Goal: Transaction & Acquisition: Purchase product/service

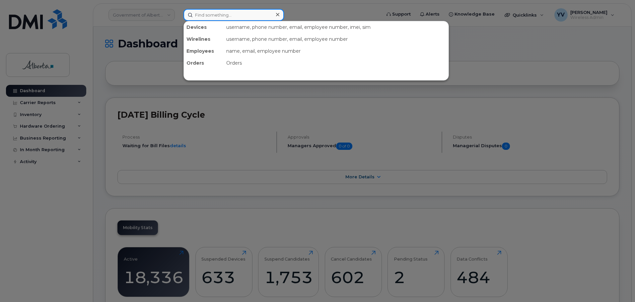
click at [199, 15] on input at bounding box center [233, 15] width 101 height 12
paste input "5873413152"
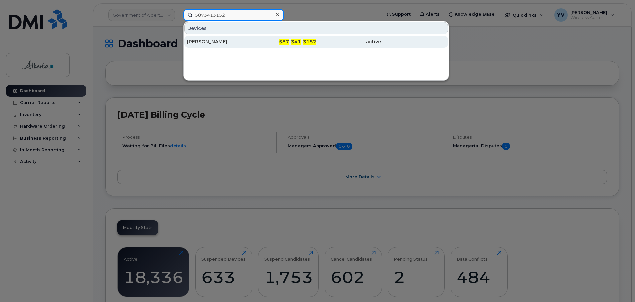
type input "5873413152"
click at [299, 40] on span "341" at bounding box center [296, 42] width 10 height 6
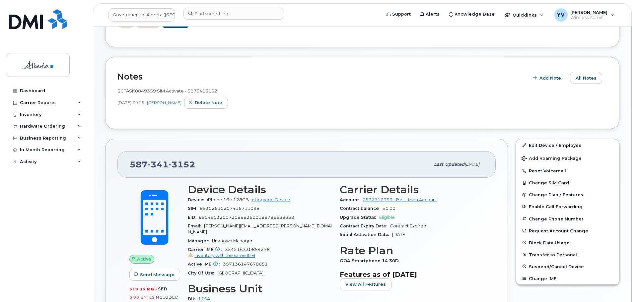
scroll to position [82, 0]
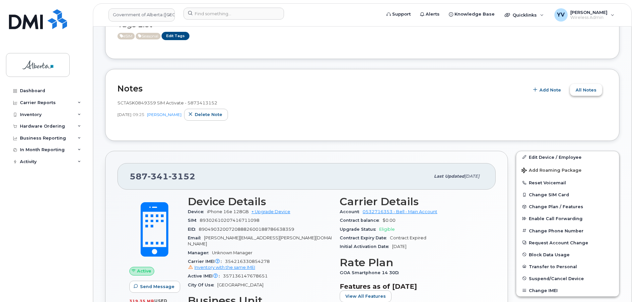
click at [590, 88] on span "All Notes" at bounding box center [586, 90] width 21 height 6
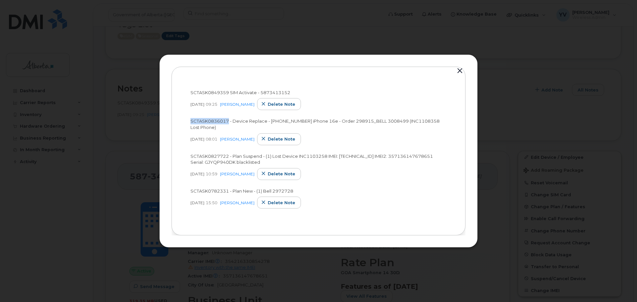
drag, startPoint x: 228, startPoint y: 120, endPoint x: 189, endPoint y: 122, distance: 38.6
click at [189, 122] on div "SCTASK0849359 SIM Activate - 5873413152 [DATE] 09:25 [PERSON_NAME] Delete note …" at bounding box center [318, 151] width 269 height 144
copy span "SCTASK0836017"
click at [461, 69] on button "button" at bounding box center [460, 70] width 10 height 9
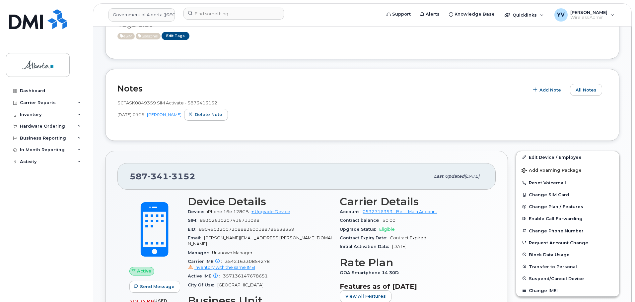
scroll to position [12, 0]
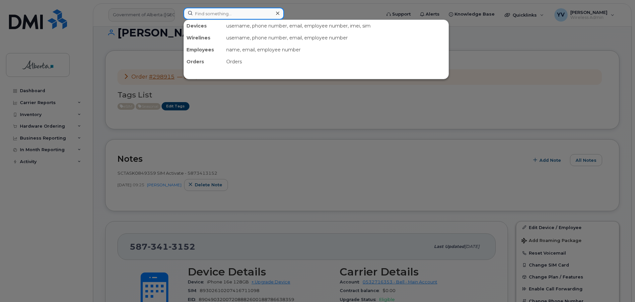
click at [200, 15] on input at bounding box center [233, 14] width 101 height 12
paste input "5873857410"
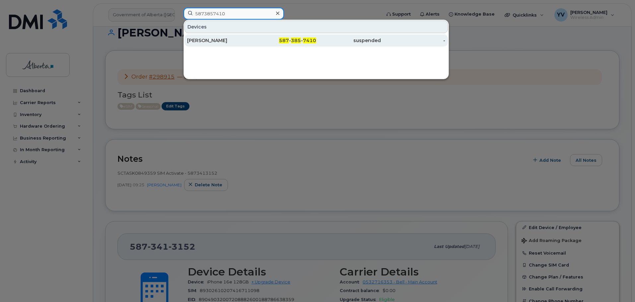
type input "5873857410"
click at [292, 40] on span "385" at bounding box center [296, 40] width 10 height 6
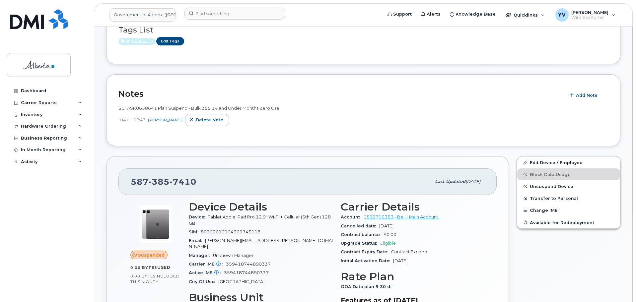
scroll to position [148, 0]
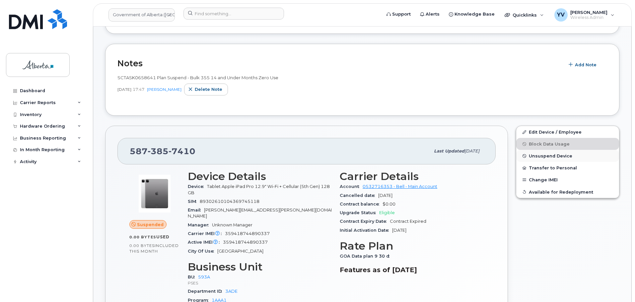
click at [549, 155] on span "Unsuspend Device" at bounding box center [550, 156] width 43 height 5
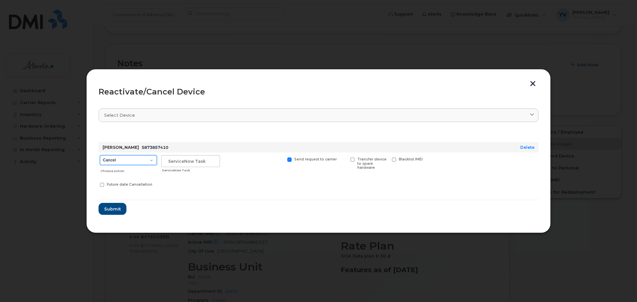
click at [150, 161] on select "Cancel Suspend - Extend Suspension Reactivate" at bounding box center [128, 160] width 57 height 10
select select "[object Object]"
click at [100, 155] on select "Cancel Suspend - Extend Suspension Reactivate" at bounding box center [128, 160] width 57 height 10
click at [178, 157] on input "text" at bounding box center [190, 161] width 59 height 12
paste input "SCTASK0844499"
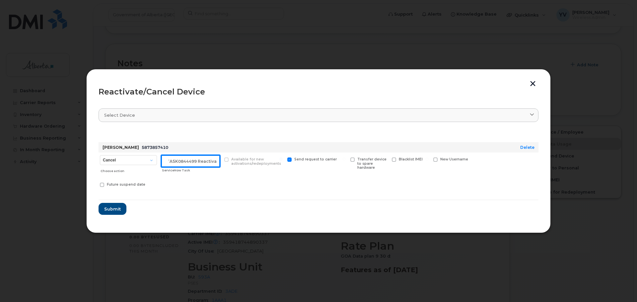
scroll to position [0, 10]
type input "SCTASK0844499 Reactivate"
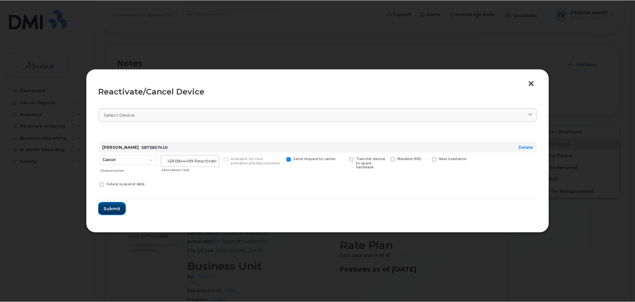
scroll to position [0, 0]
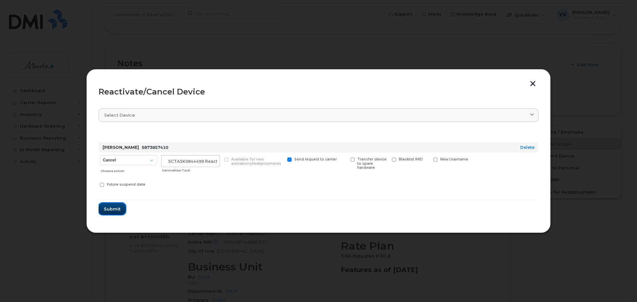
click at [109, 210] on span "Submit" at bounding box center [112, 209] width 17 height 6
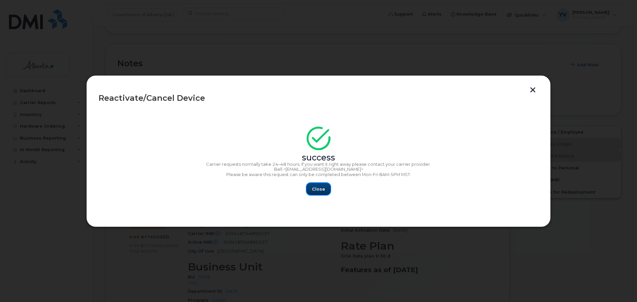
click at [317, 191] on span "Close" at bounding box center [318, 189] width 13 height 6
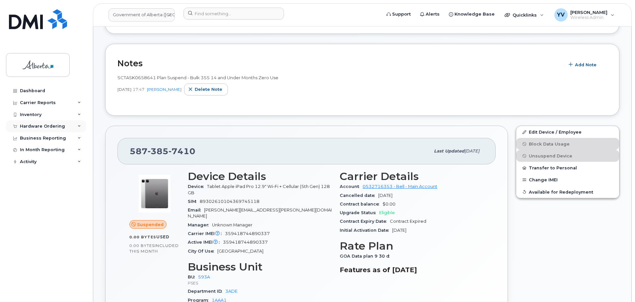
click at [27, 125] on div "Hardware Ordering" at bounding box center [42, 126] width 45 height 5
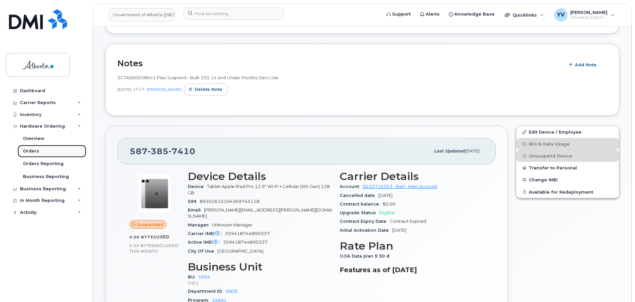
click at [28, 151] on div "Orders" at bounding box center [31, 151] width 16 height 6
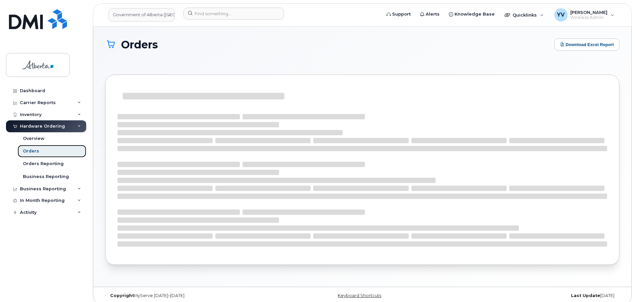
click at [28, 151] on div "Orders" at bounding box center [31, 151] width 16 height 6
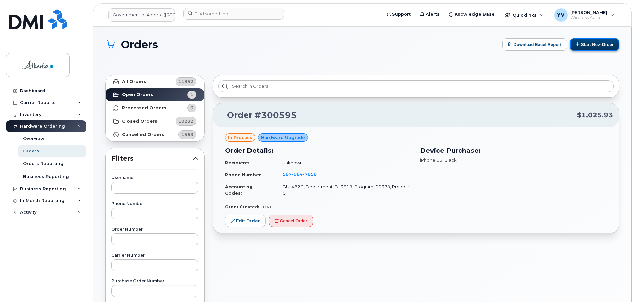
click at [590, 41] on button "Start New Order" at bounding box center [594, 44] width 49 height 12
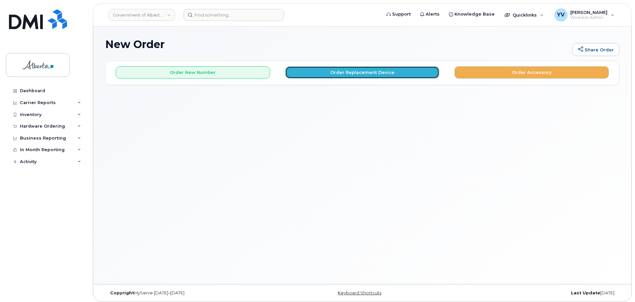
click at [351, 70] on button "Order Replacement Device" at bounding box center [362, 72] width 154 height 12
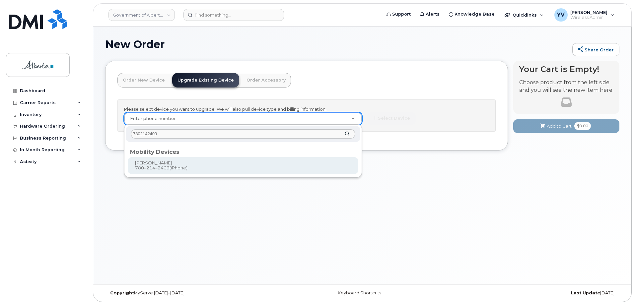
type input "7802142409"
type input "797872"
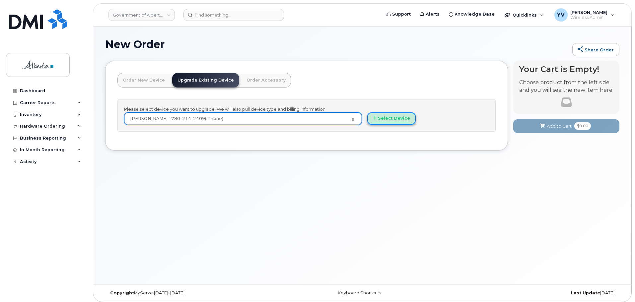
click at [383, 117] on button "Select Device" at bounding box center [391, 118] width 48 height 12
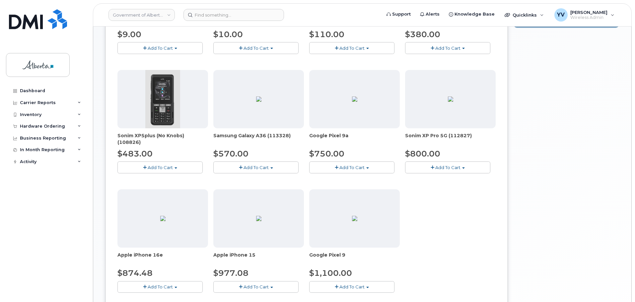
scroll to position [232, 0]
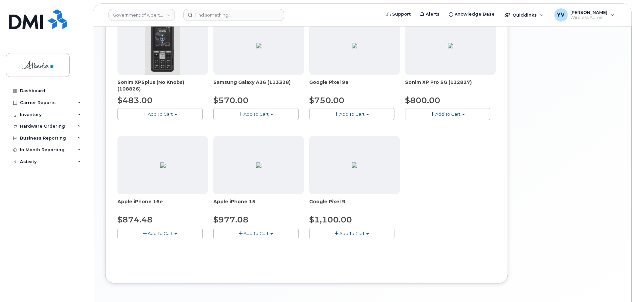
click at [177, 234] on span "button" at bounding box center [176, 234] width 3 height 1
click at [173, 254] on link "$874.48 - 30-day upgrade (128GB model)" at bounding box center [172, 254] width 106 height 8
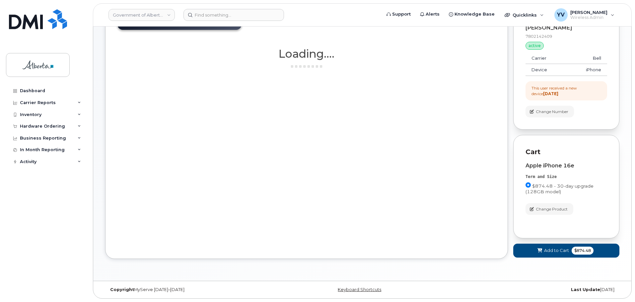
scroll to position [58, 0]
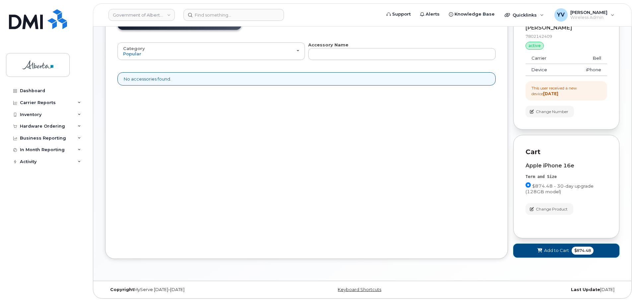
click at [548, 247] on button "Add to Cart $874.48" at bounding box center [566, 251] width 106 height 14
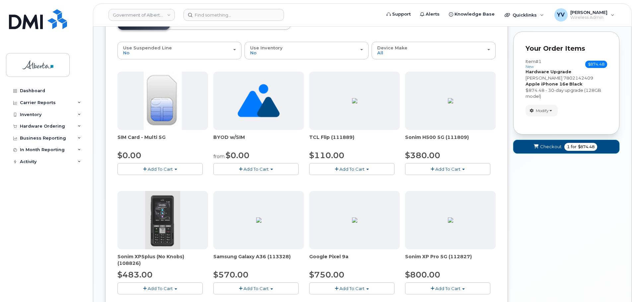
click at [546, 143] on button "Checkout 1 for $874.48" at bounding box center [566, 147] width 106 height 14
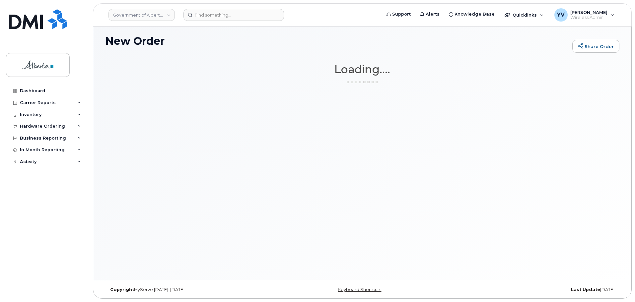
scroll to position [3, 0]
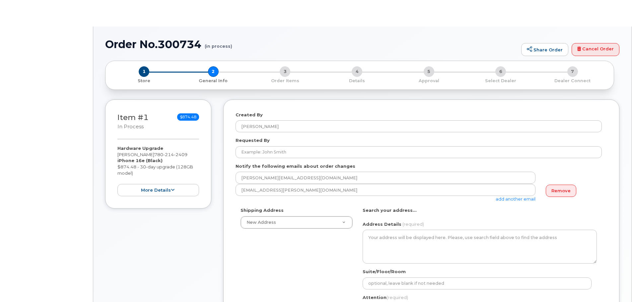
select select
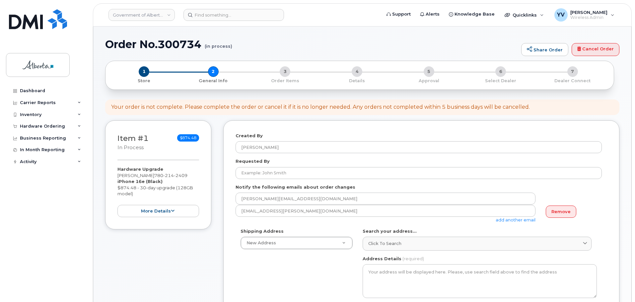
click at [247, 167] on div "Requested By" at bounding box center [422, 168] width 372 height 21
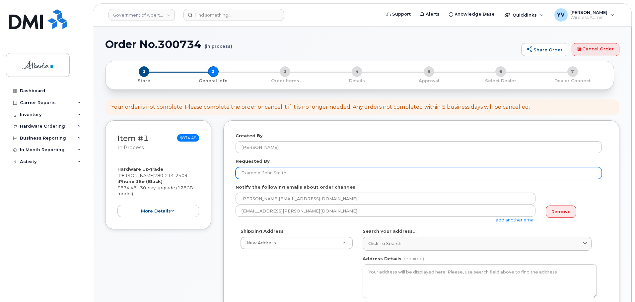
click at [247, 170] on input "Requested By" at bounding box center [419, 173] width 366 height 12
paste input "[PERSON_NAME]"
type input "[PERSON_NAME]"
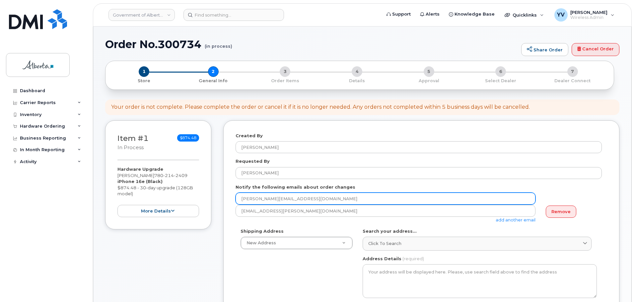
drag, startPoint x: 303, startPoint y: 201, endPoint x: 241, endPoint y: 202, distance: 62.1
click at [241, 202] on input "[PERSON_NAME][EMAIL_ADDRESS][DOMAIN_NAME]" at bounding box center [386, 199] width 300 height 12
paste input "Lisa.MacPherson"
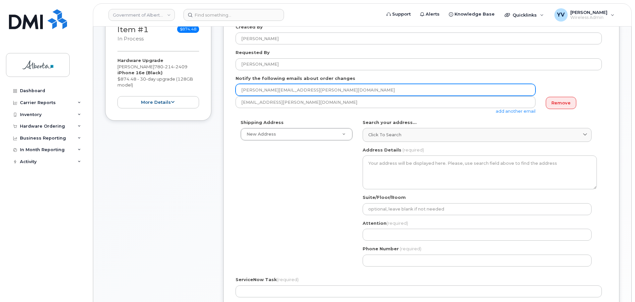
scroll to position [119, 0]
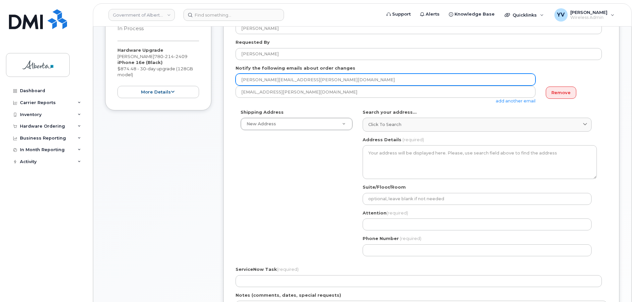
type input "Lisa.MacPherson@gov.ab.ca"
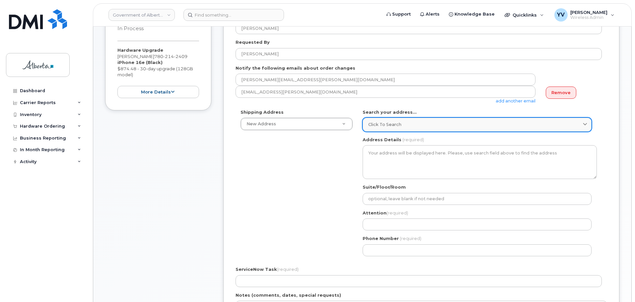
click at [379, 122] on span "Click to search" at bounding box center [384, 124] width 33 height 6
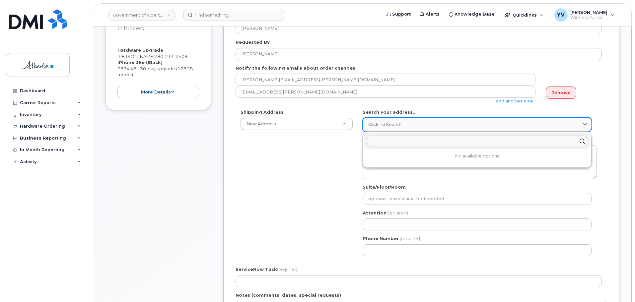
paste input "5124 - 50 Street"
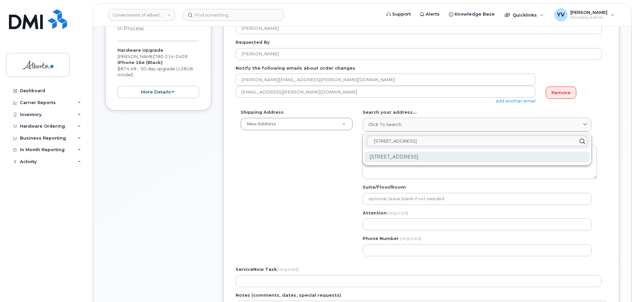
type input "5124 - 50 Street"
click at [393, 158] on div "5124 50 St Lloydminster AB T9V 0M3" at bounding box center [477, 157] width 226 height 11
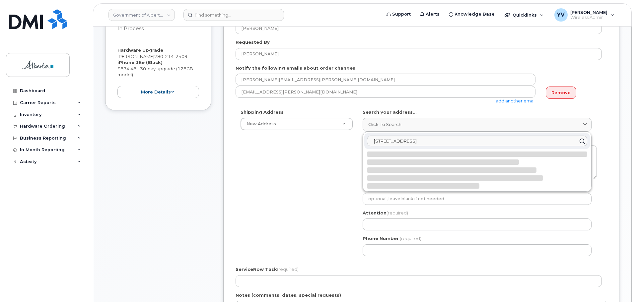
select select
type textarea "5124 50 St LLOYDMINSTER AB T9V 0M3 CANADA"
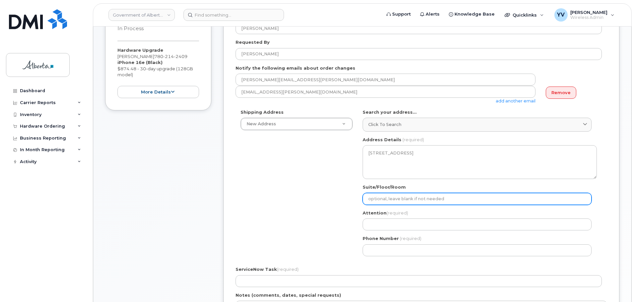
click at [381, 198] on input "Suite/Floor/Room" at bounding box center [477, 199] width 229 height 12
paste input "Suite 101"
select select
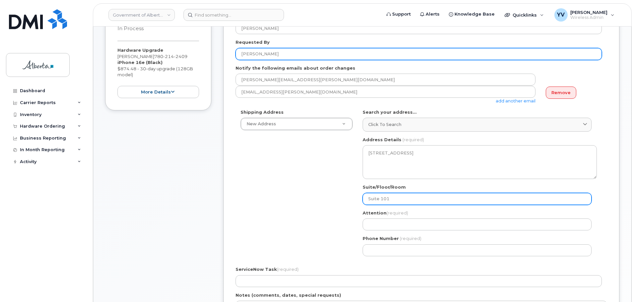
type input "Suite 101"
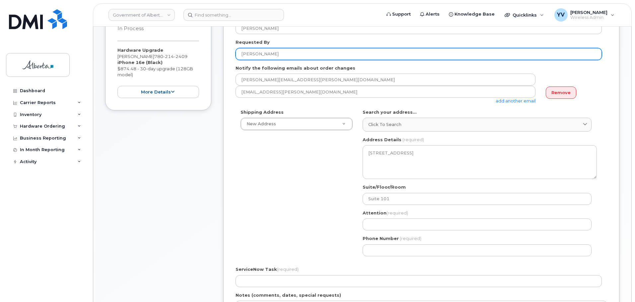
drag, startPoint x: 285, startPoint y: 53, endPoint x: 233, endPoint y: 56, distance: 51.5
click at [233, 56] on div "Created By Yen Vong Requested By Lisa MacPherson Notify the following emails ab…" at bounding box center [421, 197] width 396 height 393
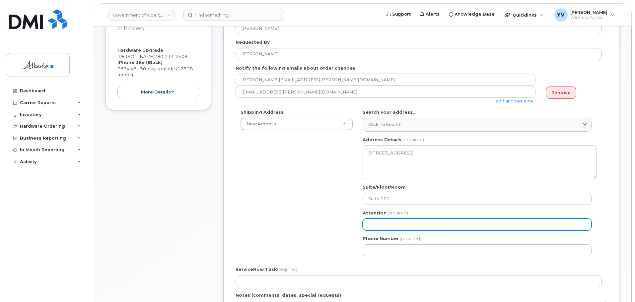
click at [374, 225] on input "Attention (required)" at bounding box center [477, 225] width 229 height 12
paste input "[PERSON_NAME]"
select select
type input "[PERSON_NAME]"
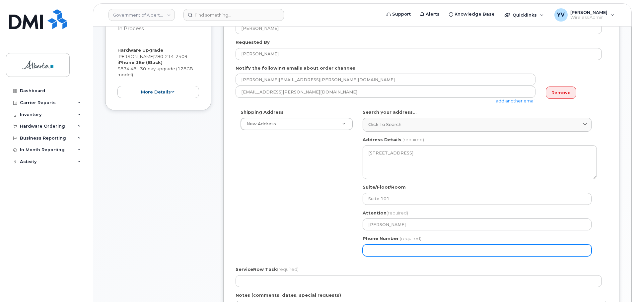
click at [383, 253] on input "Phone Number" at bounding box center [477, 251] width 229 height 12
paste input "7808716470"
select select
type input "7808716470"
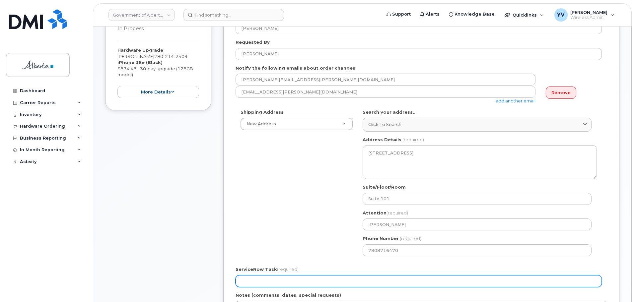
click at [255, 284] on input "ServiceNow Task (required)" at bounding box center [419, 281] width 366 height 12
paste input "SCTASK0846337"
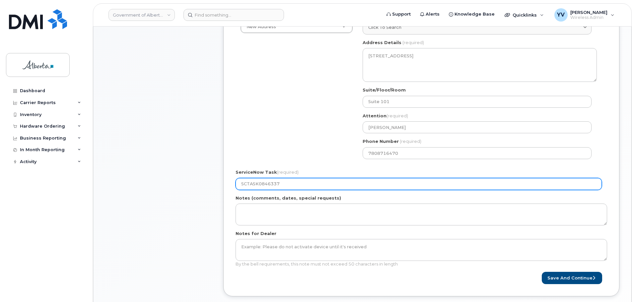
scroll to position [217, 0]
type input "SCTASK0846337"
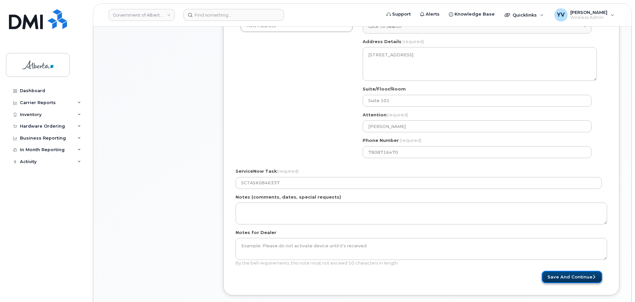
click at [569, 276] on button "Save and Continue" at bounding box center [572, 277] width 60 height 12
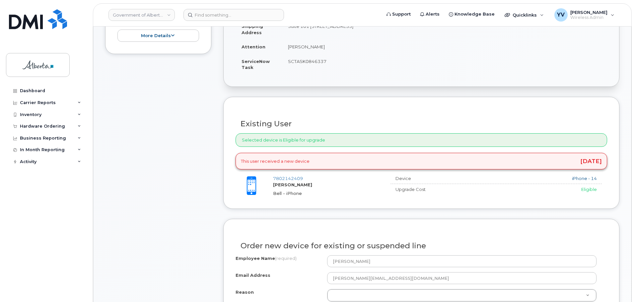
scroll to position [227, 0]
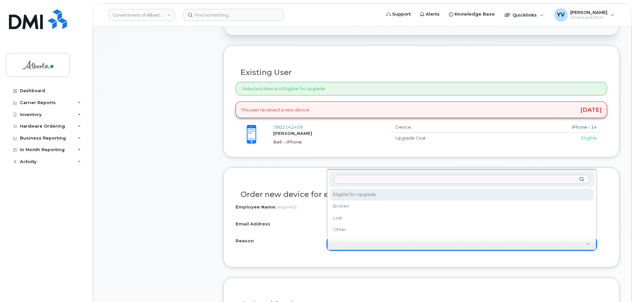
select select "eligible_for_upgrade"
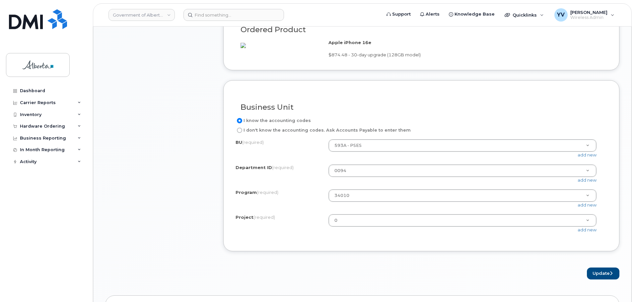
scroll to position [528, 0]
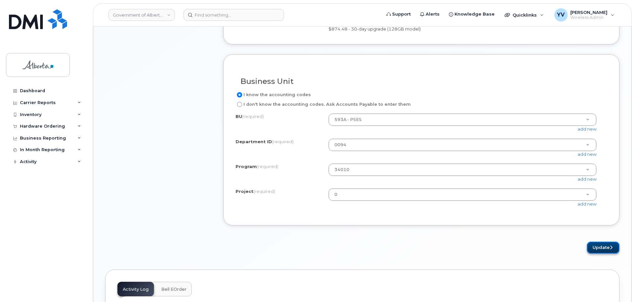
click at [595, 254] on button "Update" at bounding box center [603, 248] width 33 height 12
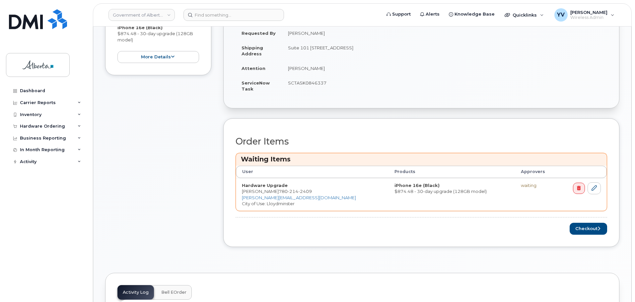
scroll to position [185, 0]
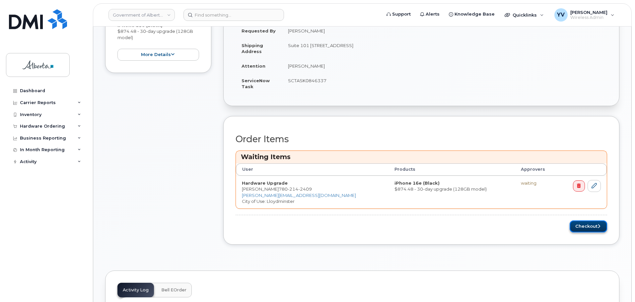
click at [577, 227] on button "Checkout" at bounding box center [588, 227] width 37 height 12
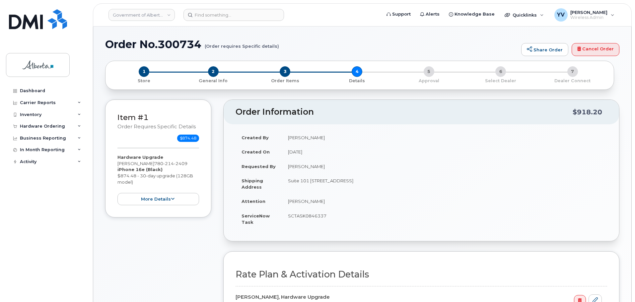
select select
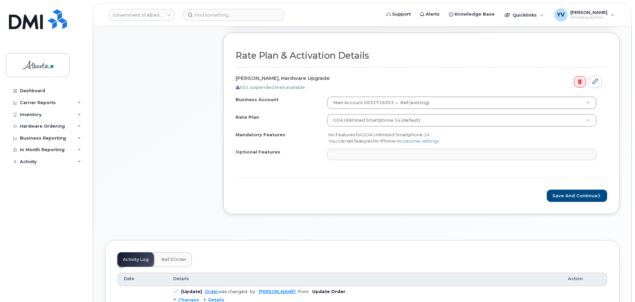
scroll to position [224, 0]
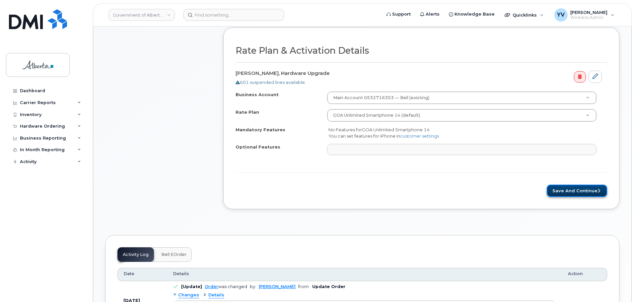
click at [570, 190] on button "Save and Continue" at bounding box center [577, 191] width 60 height 12
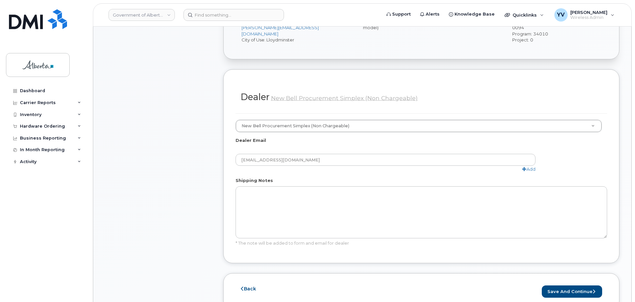
scroll to position [292, 0]
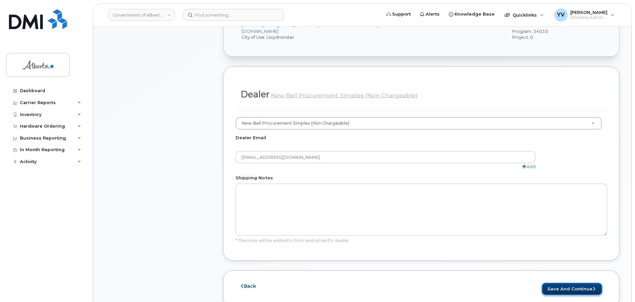
click at [566, 283] on button "Save and Continue" at bounding box center [572, 289] width 60 height 12
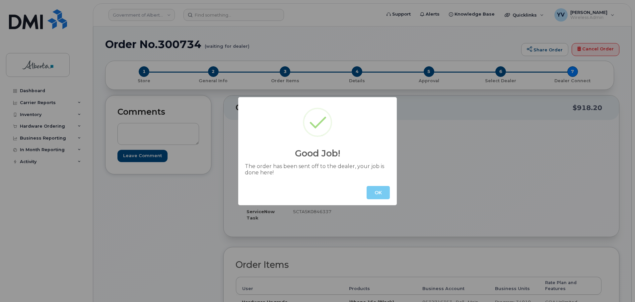
click at [379, 195] on button "OK" at bounding box center [378, 192] width 23 height 13
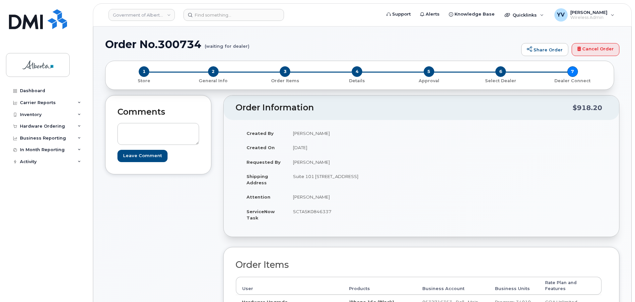
click at [200, 43] on h1 "Order No.300734 (waiting for dealer)" at bounding box center [311, 44] width 413 height 12
drag, startPoint x: 204, startPoint y: 44, endPoint x: 107, endPoint y: 44, distance: 97.5
click at [107, 44] on h1 "Order No.300734 (waiting for dealer)" at bounding box center [311, 44] width 413 height 12
copy h1 "Order No.300734"
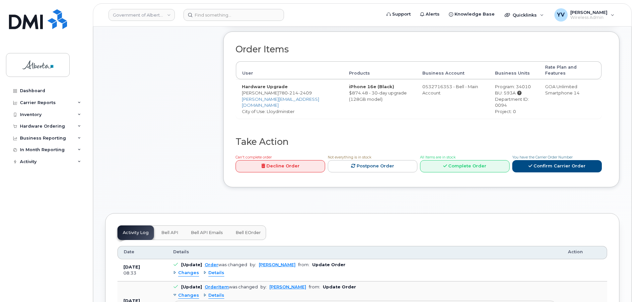
scroll to position [242, 0]
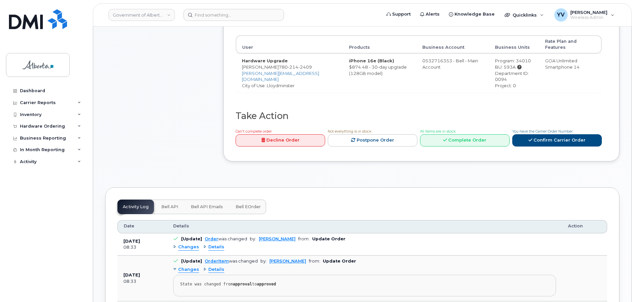
click at [168, 204] on span "Bell API" at bounding box center [169, 206] width 17 height 5
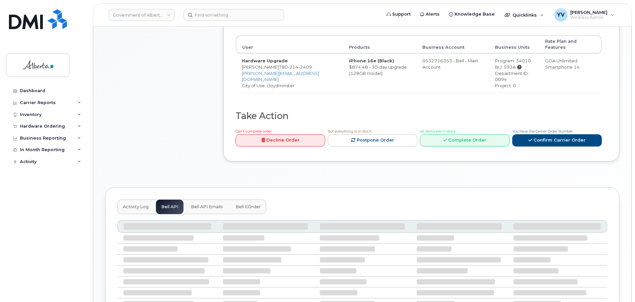
scroll to position [241, 0]
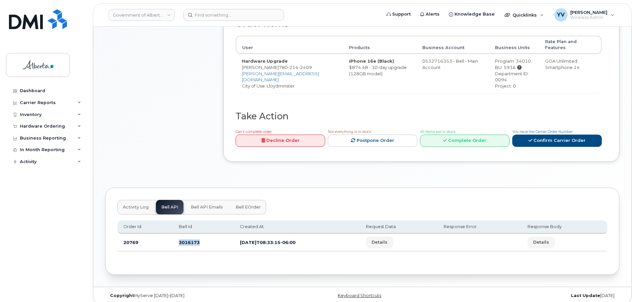
drag, startPoint x: 202, startPoint y: 236, endPoint x: 178, endPoint y: 236, distance: 23.9
click at [178, 236] on td "3016173" at bounding box center [203, 243] width 61 height 18
copy td "3016173"
click at [86, 281] on div "Dashboard Carrier Reports Monthly Billing Data Daily Data Pooling Data Behavior…" at bounding box center [47, 188] width 82 height 207
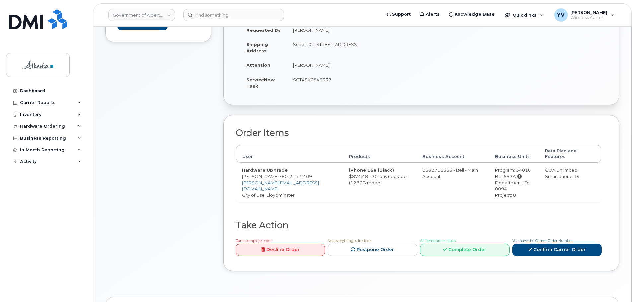
scroll to position [131, 0]
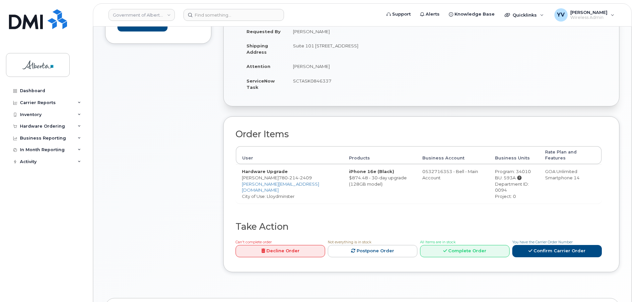
click at [100, 273] on div "Order No.300734 (waiting for dealer) Share Order Cancel Order × Share This Orde…" at bounding box center [362, 147] width 538 height 502
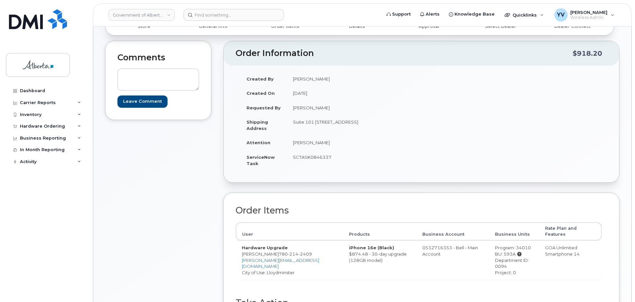
scroll to position [55, 0]
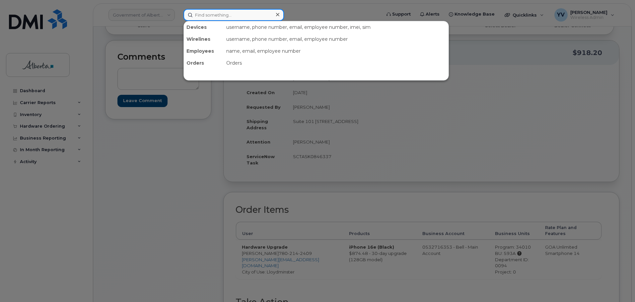
click at [201, 16] on input at bounding box center [233, 15] width 101 height 12
paste input "5873413152"
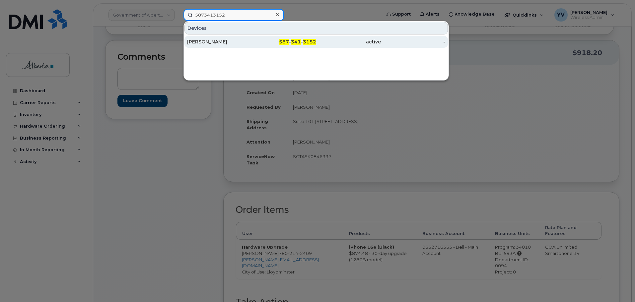
type input "5873413152"
click at [286, 41] on span "587" at bounding box center [284, 42] width 10 height 6
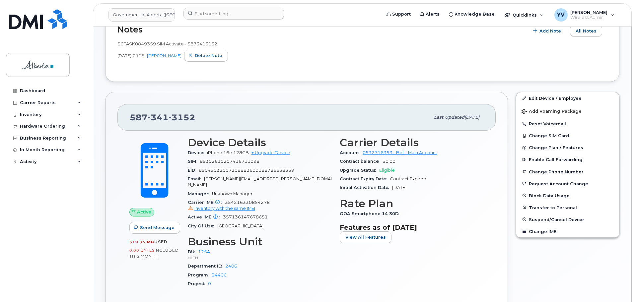
scroll to position [143, 0]
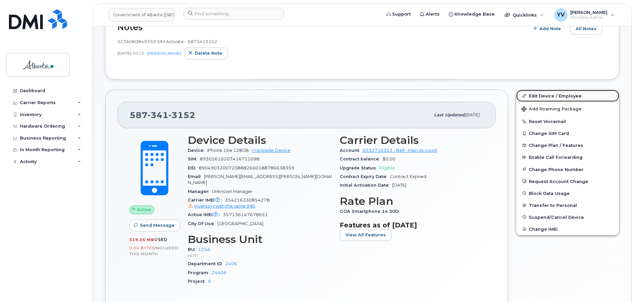
click at [544, 95] on link "Edit Device / Employee" at bounding box center [567, 96] width 103 height 12
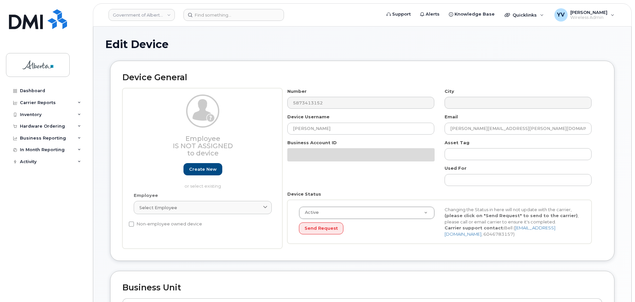
select select "4120335"
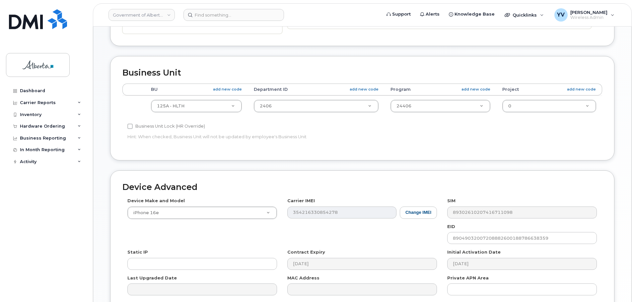
scroll to position [224, 0]
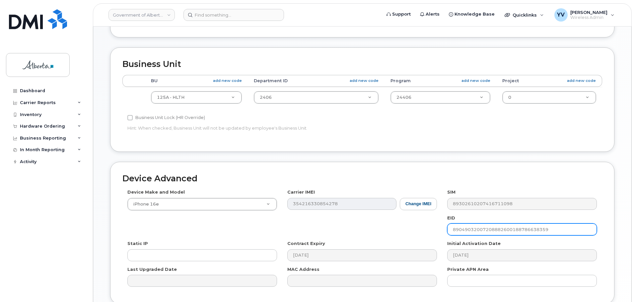
drag, startPoint x: 551, startPoint y: 230, endPoint x: 453, endPoint y: 228, distance: 97.6
click at [453, 228] on input "89049032007208882600188786638359" at bounding box center [522, 230] width 150 height 12
paste input "5873413152"
type input "89049032007208882600188786638359"
paste input "89043052010008887025010583383502"
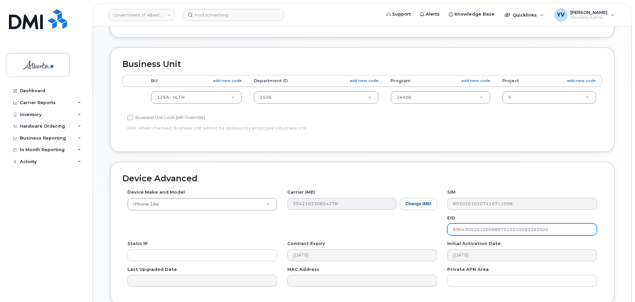
scroll to position [281, 0]
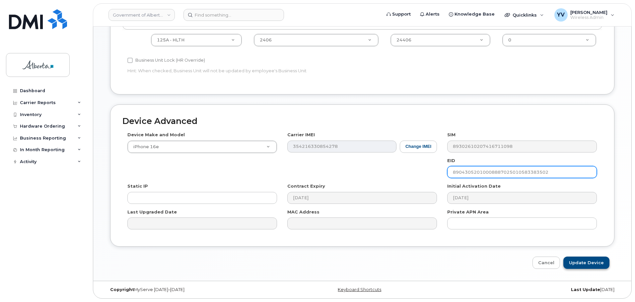
type input "89043052010008887025010583383502"
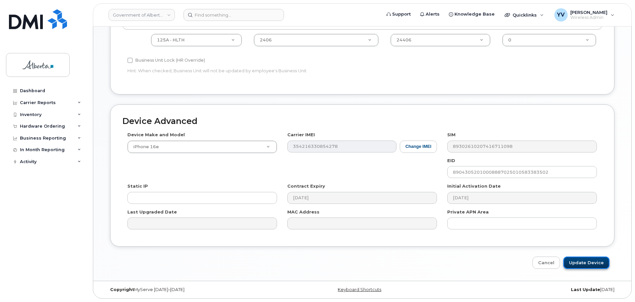
click at [587, 262] on input "Update Device" at bounding box center [586, 263] width 46 height 12
type input "Saving..."
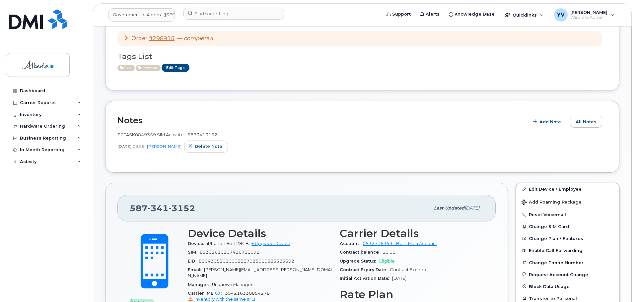
scroll to position [54, 0]
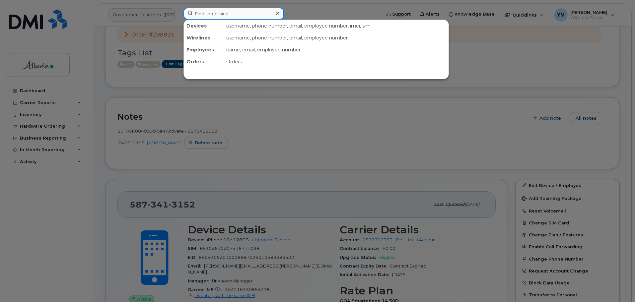
click at [196, 13] on input at bounding box center [233, 14] width 101 height 12
paste input "5873857410"
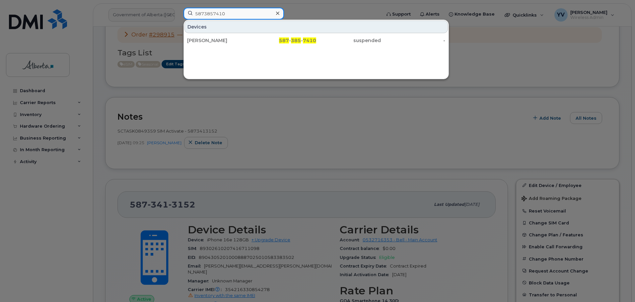
drag, startPoint x: 232, startPoint y: 15, endPoint x: 179, endPoint y: 11, distance: 53.2
click at [179, 11] on div "5873857410 Devices [PERSON_NAME] 587 - 385 - 7410 suspended -" at bounding box center [280, 15] width 204 height 15
paste input "8322657"
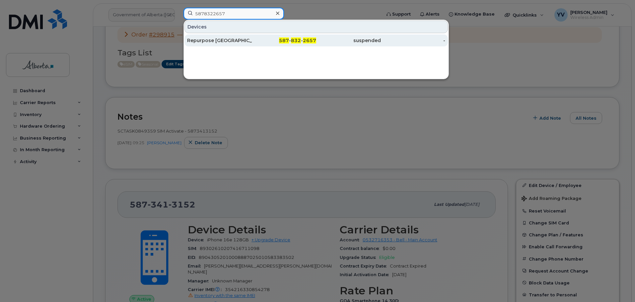
type input "5878322657"
click at [311, 38] on span "2657" at bounding box center [309, 40] width 13 height 6
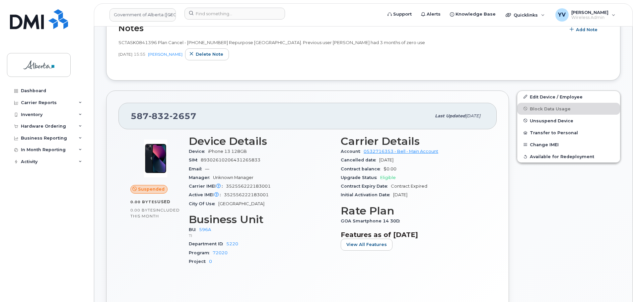
scroll to position [120, 0]
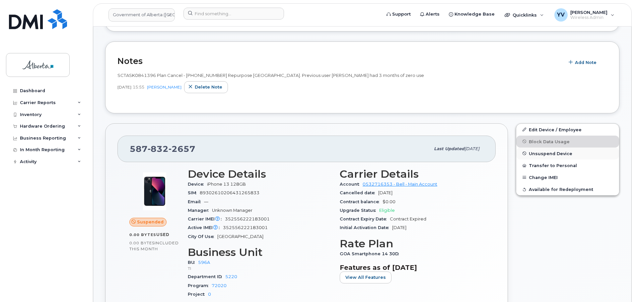
click at [545, 151] on button "Unsuspend Device" at bounding box center [567, 154] width 103 height 12
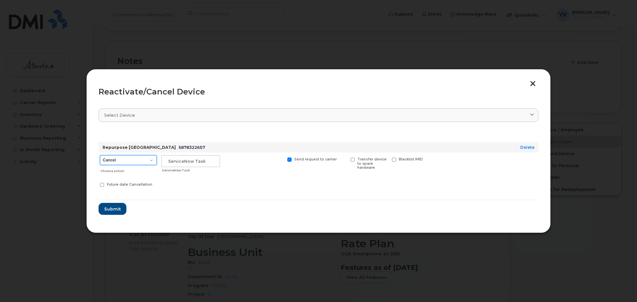
click at [151, 159] on select "Cancel Suspend - Extend Suspension Reactivate" at bounding box center [128, 160] width 57 height 10
select select "[object Object]"
click at [100, 155] on select "Cancel Suspend - Extend Suspension Reactivate" at bounding box center [128, 160] width 57 height 10
click at [178, 164] on input "text" at bounding box center [190, 161] width 59 height 12
paste input "SCTASK0847357"
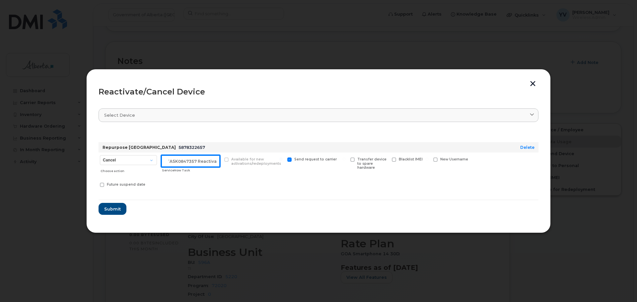
scroll to position [0, 10]
type input "SCTASK0847357 Reactivate"
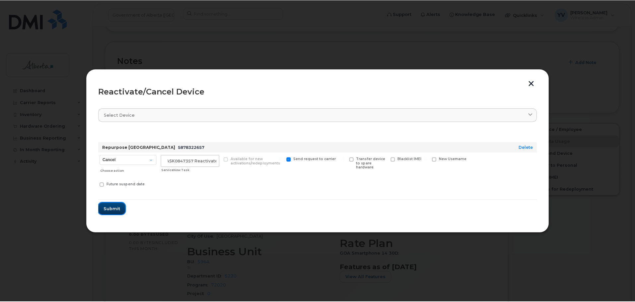
scroll to position [0, 0]
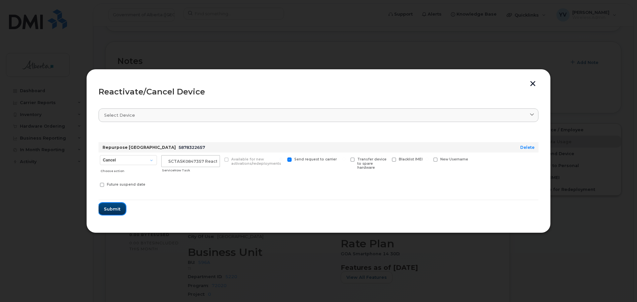
click at [114, 210] on span "Submit" at bounding box center [112, 209] width 17 height 6
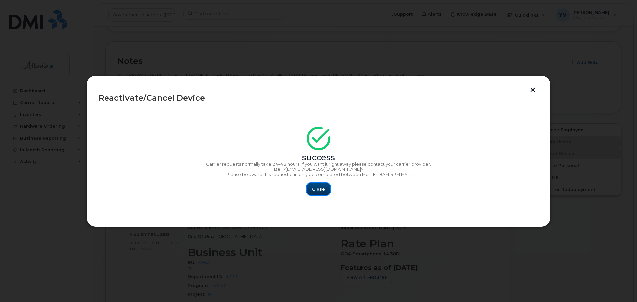
click at [322, 188] on span "Close" at bounding box center [318, 189] width 13 height 6
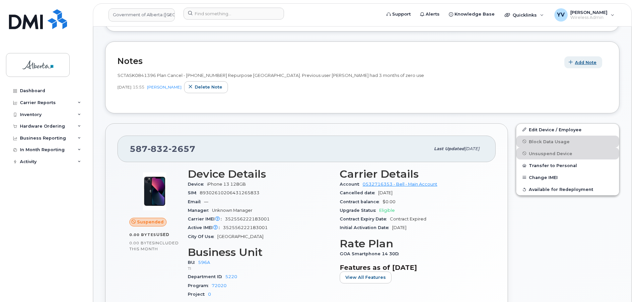
click at [583, 59] on span "Add Note" at bounding box center [586, 62] width 22 height 6
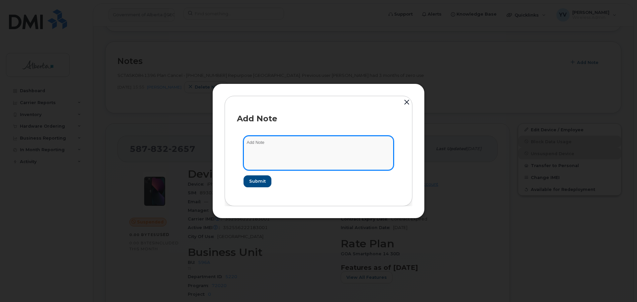
click at [260, 140] on textarea at bounding box center [319, 153] width 150 height 34
paste textarea "SCTASK0847357 5878322657 DO NOT DELETE - BEING REASSIGNED to Karen Lawlor. Repu…"
type textarea "SCTASK0847357 5878322657 DO NOT DELETE - BEING REASSIGNED to Karen Lawlor. Repu…"
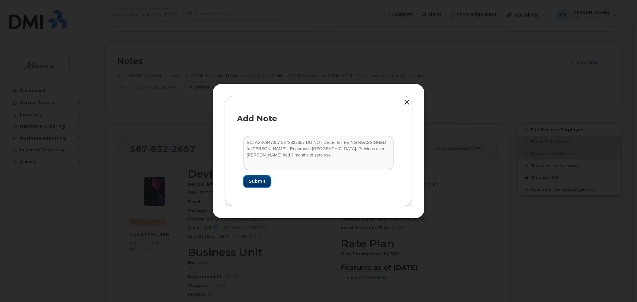
click at [254, 180] on span "Submit" at bounding box center [257, 181] width 17 height 6
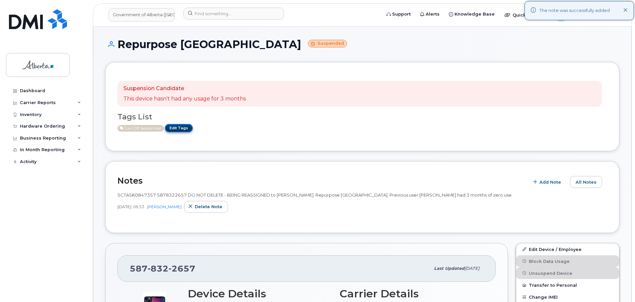
click at [179, 128] on link "Edit Tags" at bounding box center [179, 128] width 28 height 8
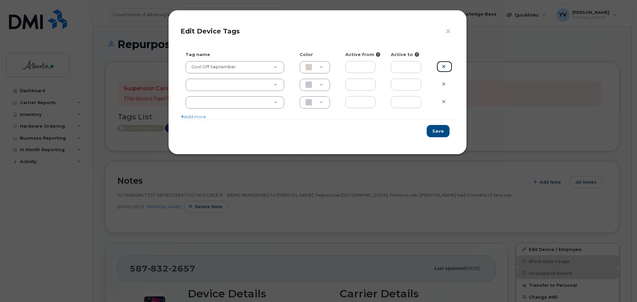
click at [441, 67] on link at bounding box center [445, 67] width 16 height 12
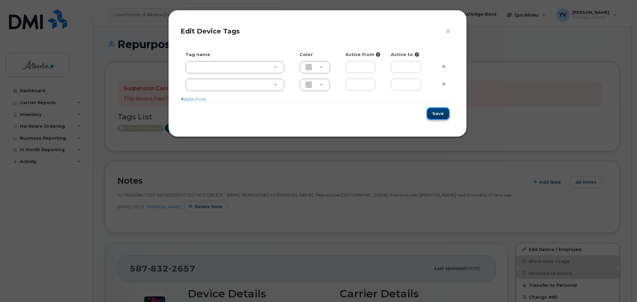
click at [442, 111] on button "Save" at bounding box center [438, 114] width 23 height 12
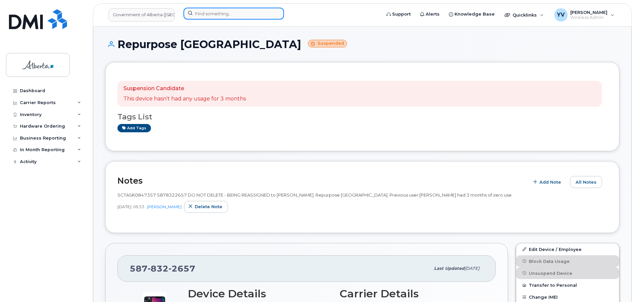
click at [204, 10] on input at bounding box center [233, 14] width 101 height 12
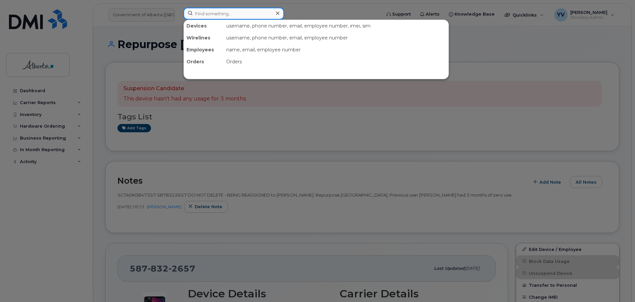
paste input "58738574"
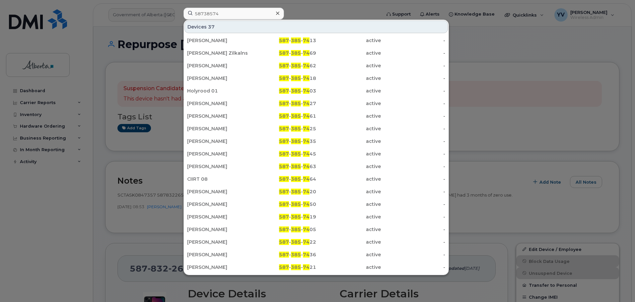
click at [508, 84] on div at bounding box center [317, 151] width 635 height 302
drag, startPoint x: 230, startPoint y: 12, endPoint x: 166, endPoint y: 8, distance: 64.1
click at [178, 8] on div "58738574 Devices 37 Sheryl Fricke 587 - 385 - 74 13 active - Glen Zilkalns 587 …" at bounding box center [280, 15] width 204 height 15
paste input "10"
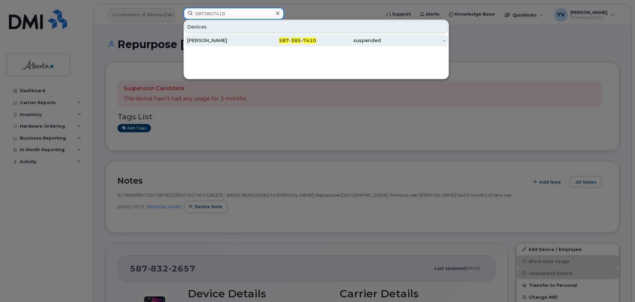
type input "5873857410"
click at [289, 37] on div "587 - 385 - 7410" at bounding box center [284, 41] width 65 height 12
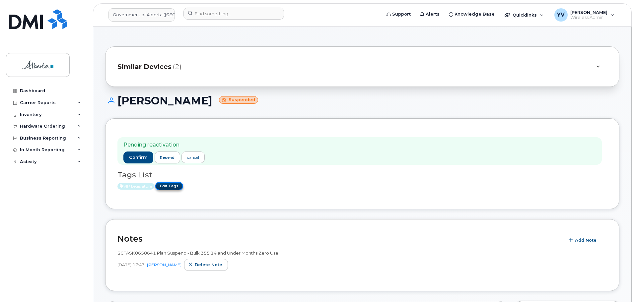
click at [174, 185] on link "Edit Tags" at bounding box center [169, 186] width 28 height 8
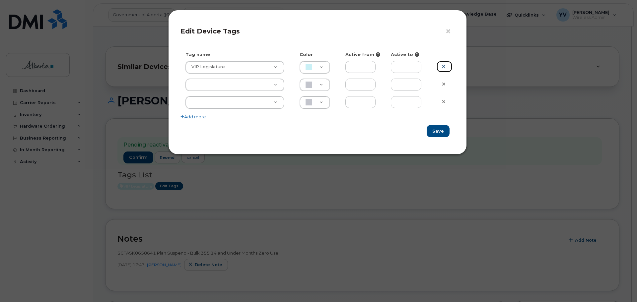
click at [444, 64] on link at bounding box center [445, 67] width 16 height 12
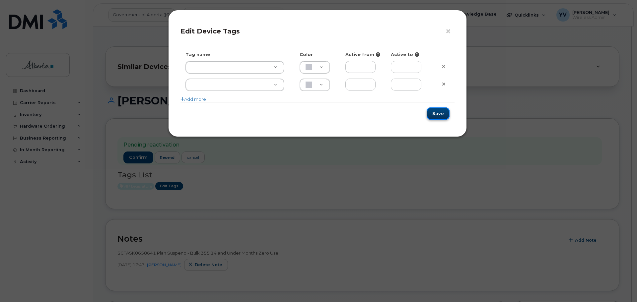
click at [438, 113] on button "Save" at bounding box center [438, 114] width 23 height 12
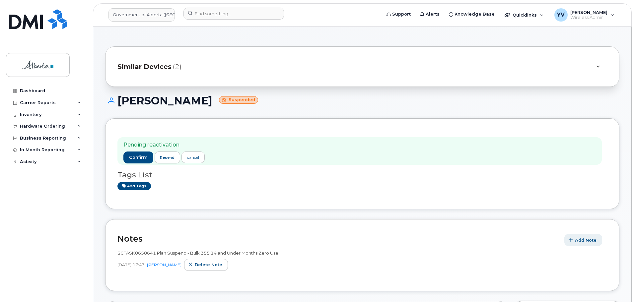
click at [587, 238] on span "Add Note" at bounding box center [586, 240] width 22 height 6
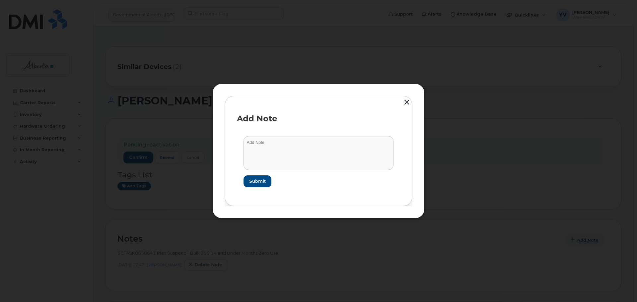
click at [587, 238] on div at bounding box center [318, 151] width 637 height 302
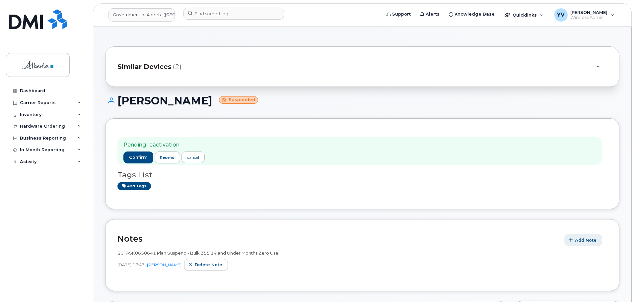
click at [587, 238] on span "Add Note" at bounding box center [586, 240] width 22 height 6
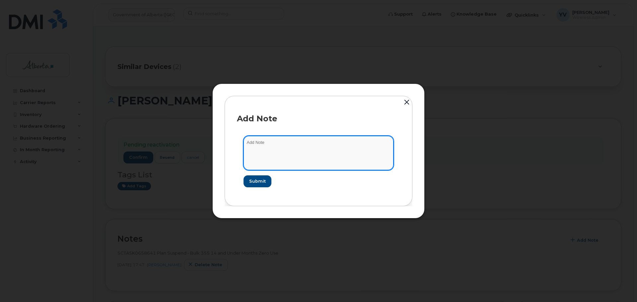
click at [268, 138] on textarea at bounding box center [319, 153] width 150 height 34
paste textarea "SCTASK0844499 5873857410 DO NOT DELETE - BEING REASSIGNED to Kieran Steer. Prev…"
type textarea "SCTASK0844499 5873857410 DO NOT DELETE - BEING REASSIGNED to Kieran Steer. Prev…"
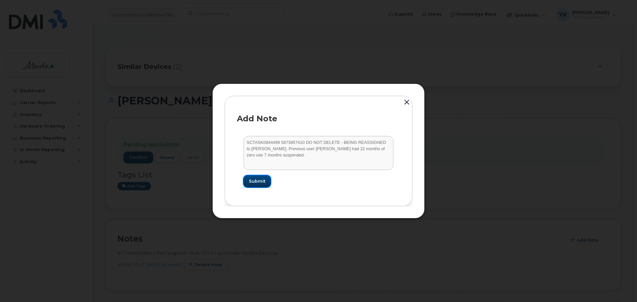
click at [252, 183] on span "Submit" at bounding box center [257, 181] width 17 height 6
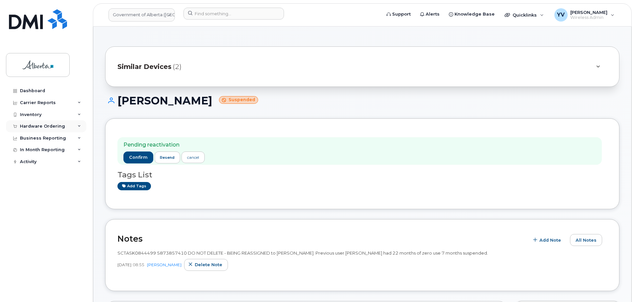
click at [32, 124] on div "Hardware Ordering" at bounding box center [42, 126] width 45 height 5
click at [33, 125] on div "Hardware Ordering" at bounding box center [42, 126] width 45 height 5
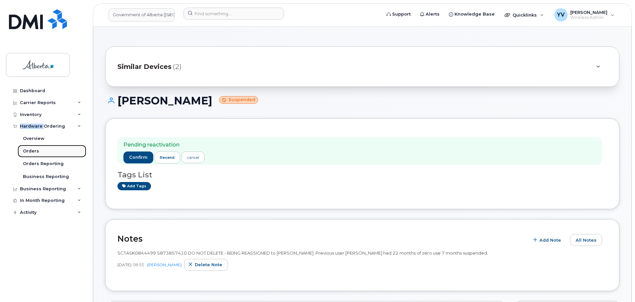
click at [34, 150] on div "Orders" at bounding box center [31, 151] width 16 height 6
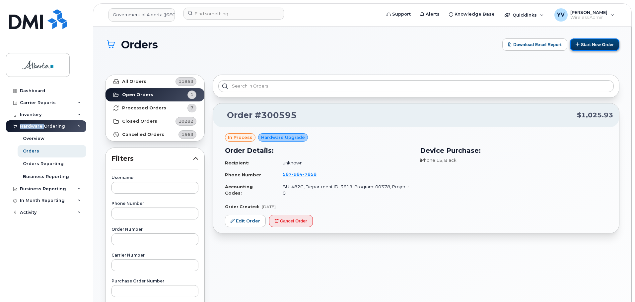
click at [590, 45] on button "Start New Order" at bounding box center [594, 44] width 49 height 12
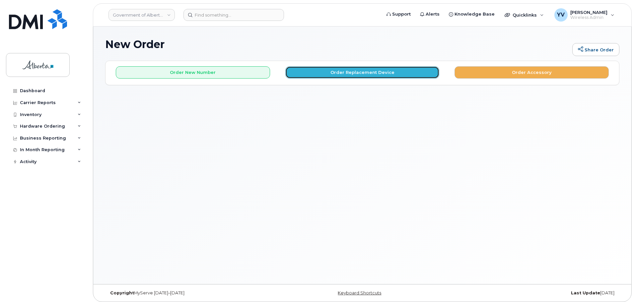
click at [342, 70] on button "Order Replacement Device" at bounding box center [362, 72] width 154 height 12
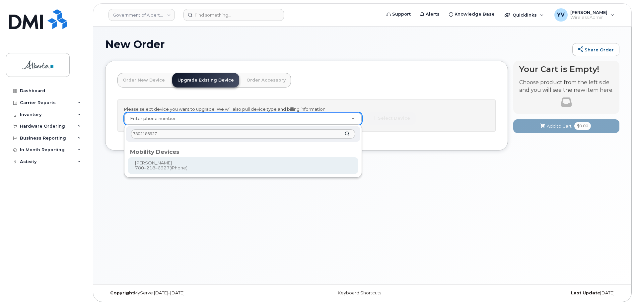
type input "7802186927"
type input "798150"
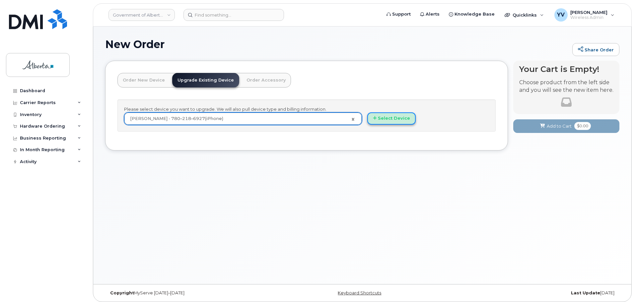
click at [396, 118] on button "Select Device" at bounding box center [391, 118] width 48 height 12
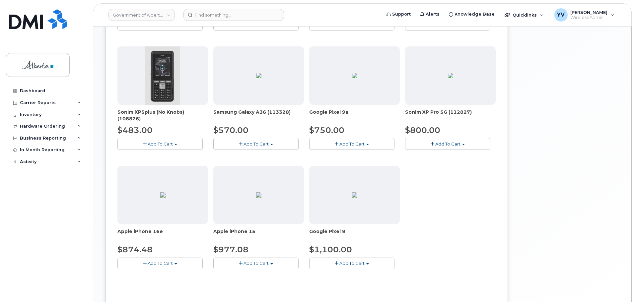
scroll to position [205, 0]
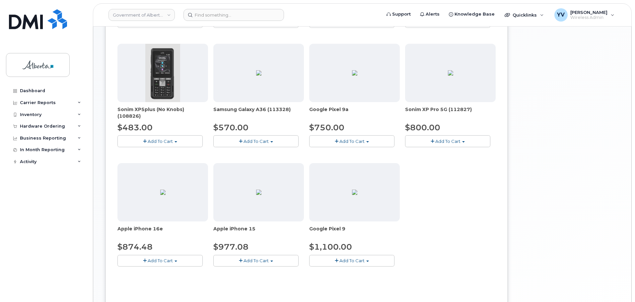
click at [175, 259] on button "Add To Cart" at bounding box center [159, 261] width 85 height 12
click at [174, 281] on link "$874.48 - 30-day upgrade (128GB model)" at bounding box center [172, 281] width 106 height 8
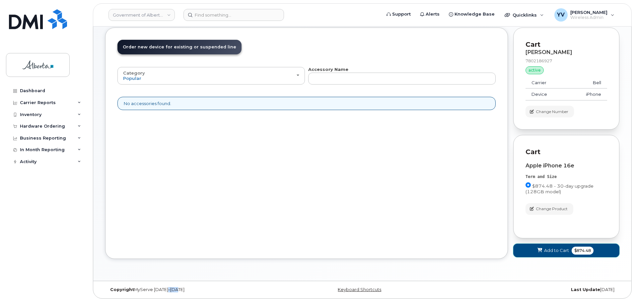
click at [553, 251] on span "Add to Cart" at bounding box center [556, 251] width 25 height 6
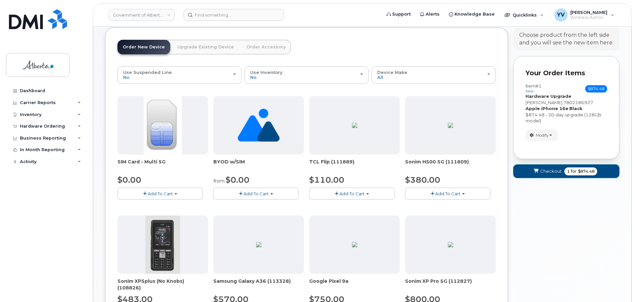
click at [548, 168] on span "Checkout" at bounding box center [551, 171] width 22 height 6
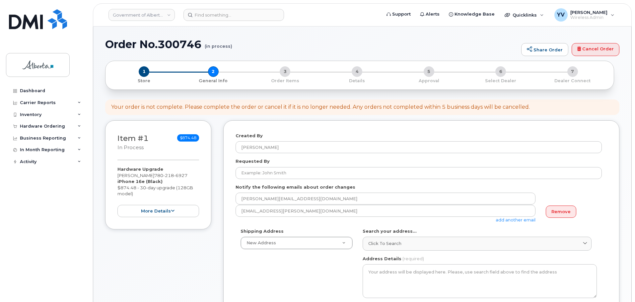
select select
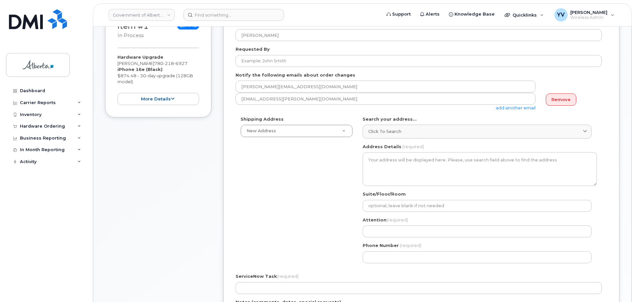
scroll to position [129, 0]
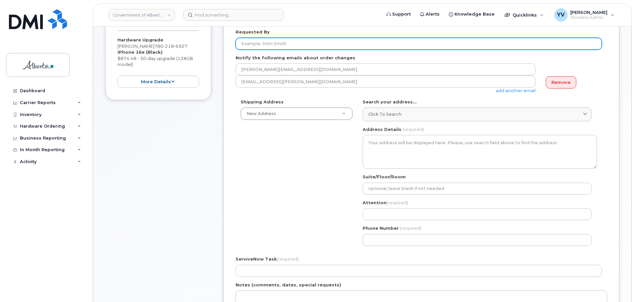
click at [244, 42] on input "Requested By" at bounding box center [419, 44] width 366 height 12
paste input "[PERSON_NAME]"
type input "[PERSON_NAME]"
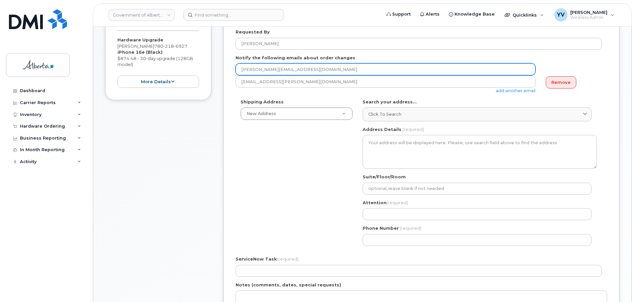
drag, startPoint x: 292, startPoint y: 71, endPoint x: 242, endPoint y: 69, distance: 50.8
click at [242, 69] on input "[PERSON_NAME][EMAIL_ADDRESS][DOMAIN_NAME]" at bounding box center [386, 69] width 300 height 12
paste input "taryn.bachmann"
type input "taryn.bachmann@gov.ab.ca"
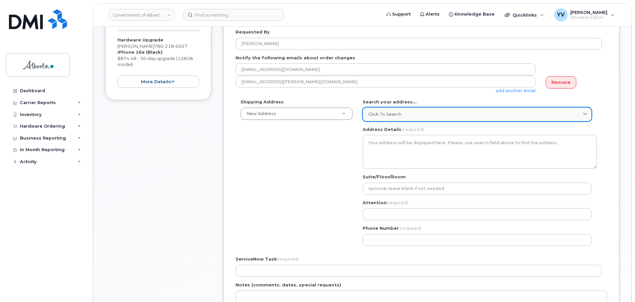
click at [382, 113] on span "Click to search" at bounding box center [384, 114] width 33 height 6
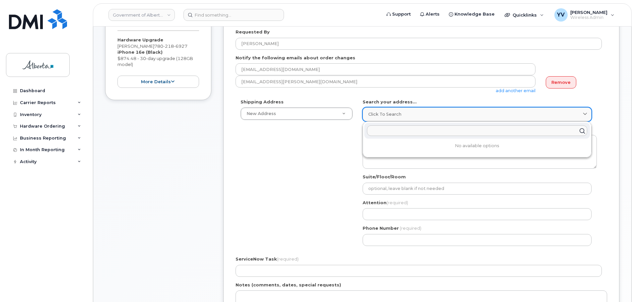
paste input "332 - 6 Avenue S. W"
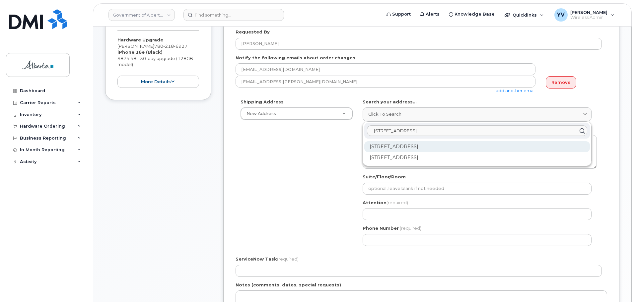
type input "332 - 6 Avenue S. W"
click at [391, 151] on div "332 6 Ave SW Calgary AB T2P 0B2" at bounding box center [477, 146] width 226 height 11
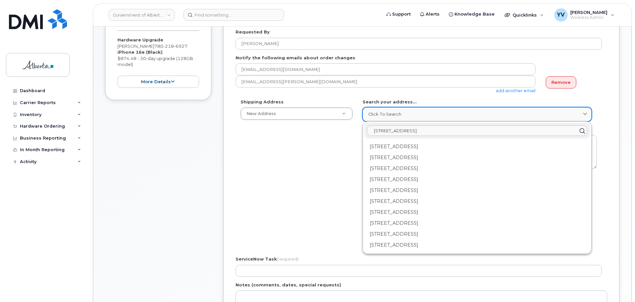
click at [409, 111] on div "Click to search" at bounding box center [477, 114] width 218 height 6
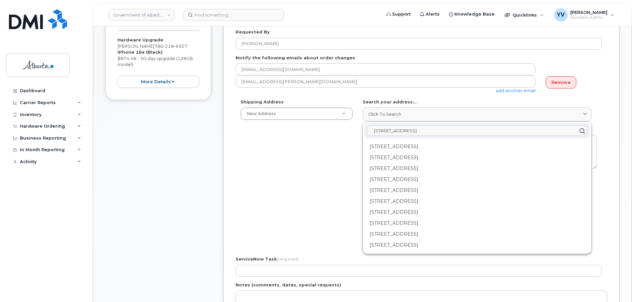
drag, startPoint x: 425, startPoint y: 127, endPoint x: 335, endPoint y: 131, distance: 90.0
click at [335, 131] on div "Shipping Address New Address New Address 5124 50 St 10001 Hoppe Avenue - Provin…" at bounding box center [419, 175] width 366 height 152
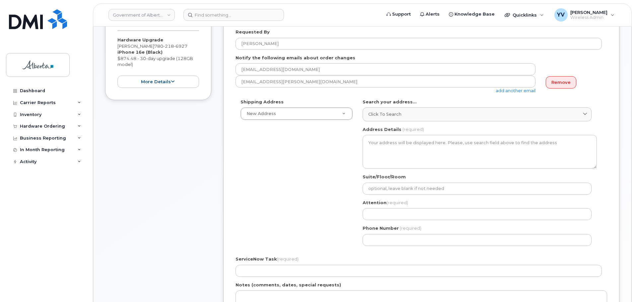
click at [310, 166] on div "Shipping Address New Address New Address 5124 50 St 10001 Hoppe Avenue - Provin…" at bounding box center [419, 175] width 366 height 152
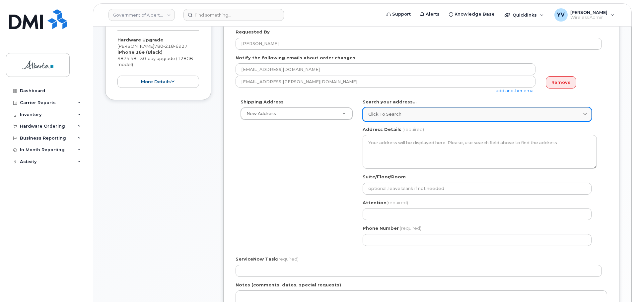
click at [374, 111] on link "Click to search" at bounding box center [477, 115] width 229 height 14
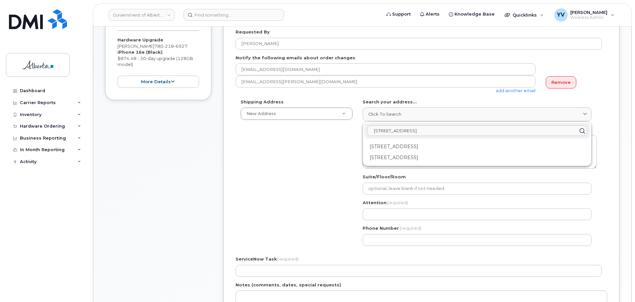
click at [289, 150] on div "Shipping Address New Address New Address 5124 50 St 10001 Hoppe Avenue - Provin…" at bounding box center [419, 175] width 366 height 152
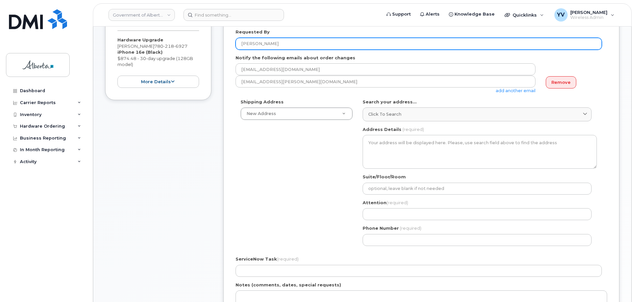
drag, startPoint x: 285, startPoint y: 43, endPoint x: 241, endPoint y: 45, distance: 43.5
click at [241, 45] on input "Taryn Bachmann" at bounding box center [419, 44] width 366 height 12
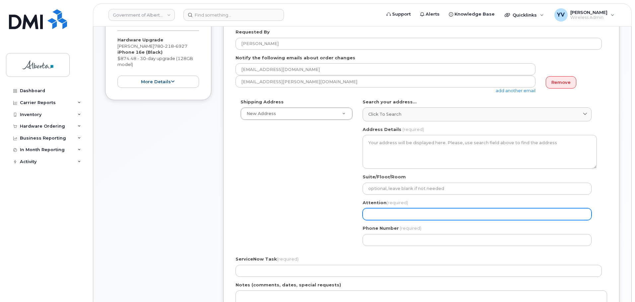
click at [374, 215] on input "Attention (required)" at bounding box center [477, 214] width 229 height 12
paste input "Taryn Bachmann"
select select
type input "Taryn Bachmann"
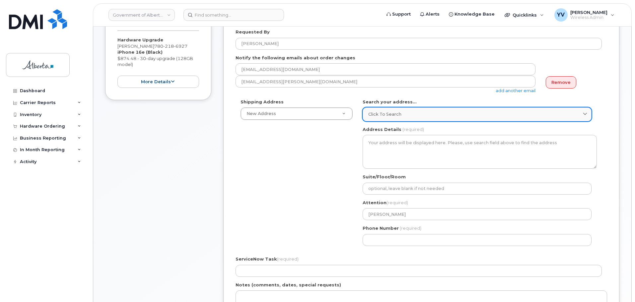
click at [373, 114] on span "Click to search" at bounding box center [384, 114] width 33 height 6
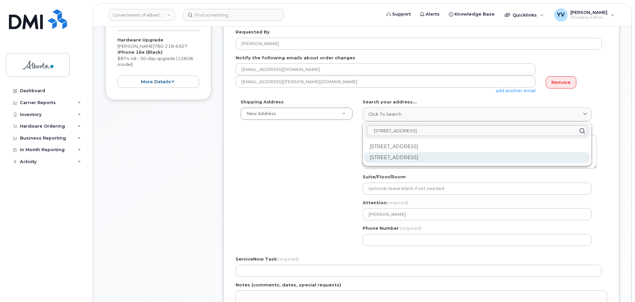
click at [388, 156] on div "332 6 Ave SW Calgary AB T2P 0B2" at bounding box center [477, 157] width 226 height 11
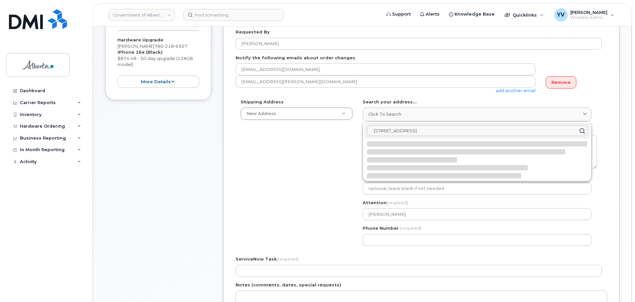
select select
type textarea "332 6 Ave SW CALGARY AB T2P 0B2 CANADA"
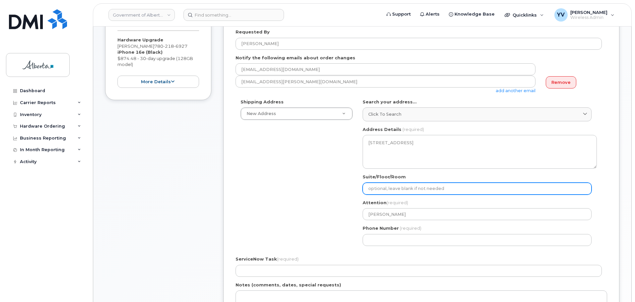
click at [375, 186] on input "Suite/Floor/Room" at bounding box center [477, 189] width 229 height 12
type input "6 Floor"
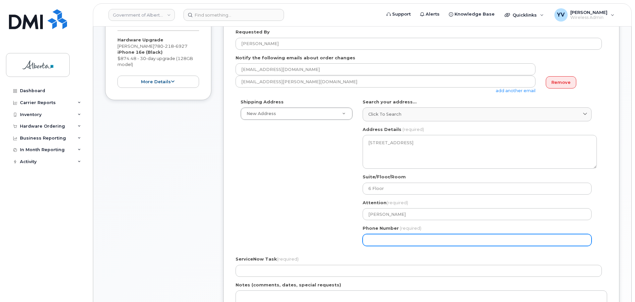
click at [373, 243] on input "Phone Number" at bounding box center [477, 240] width 229 height 12
paste input "5872291795"
select select
type input "5872291795"
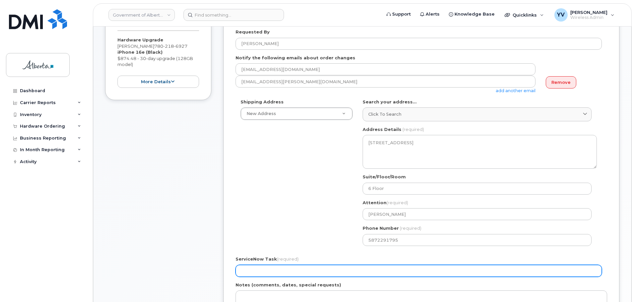
click at [248, 267] on input "ServiceNow Task (required)" at bounding box center [419, 271] width 366 height 12
paste input "SCTASK0847437"
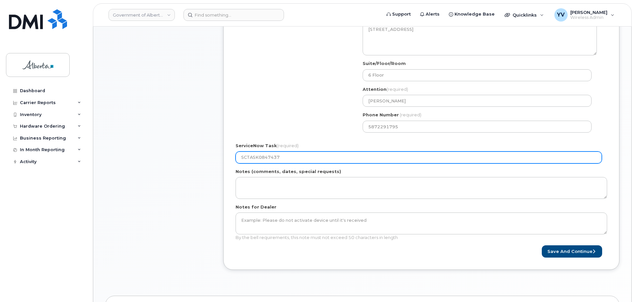
scroll to position [249, 0]
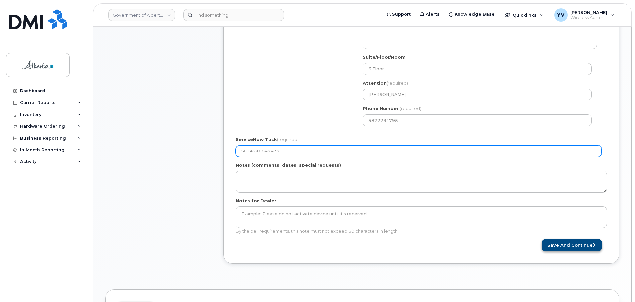
type input "SCTASK0847437"
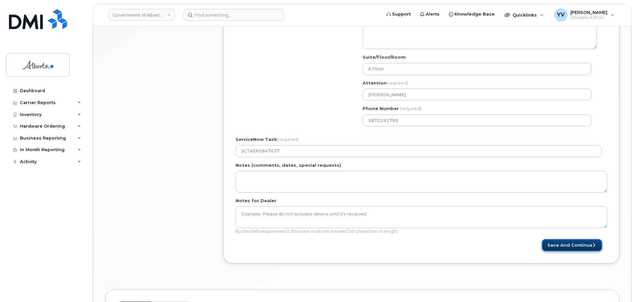
click at [585, 243] on button "Save and Continue" at bounding box center [572, 245] width 60 height 12
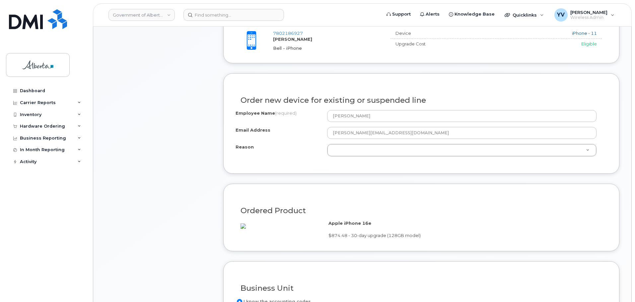
scroll to position [314, 0]
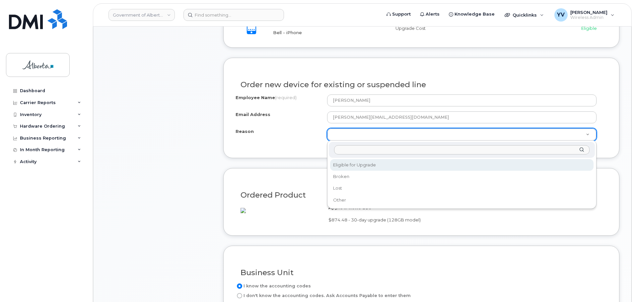
select select "eligible_for_upgrade"
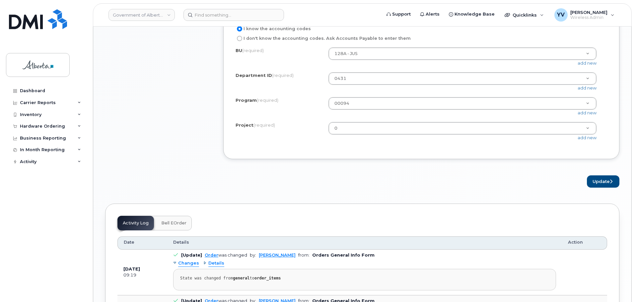
scroll to position [569, 0]
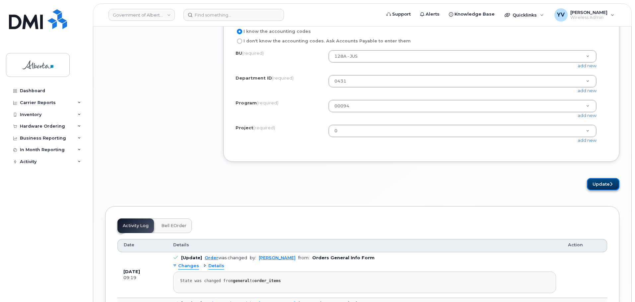
click at [603, 190] on button "Update" at bounding box center [603, 184] width 33 height 12
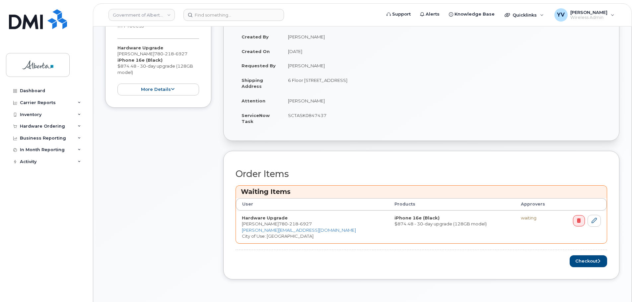
scroll to position [201, 0]
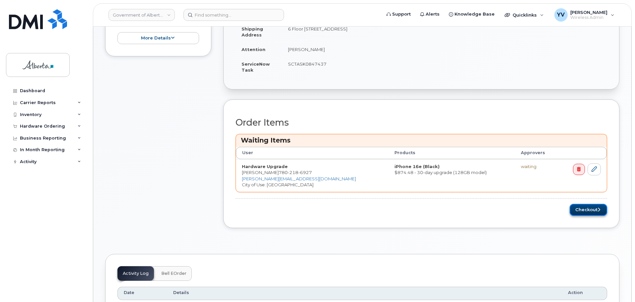
click at [583, 211] on button "Checkout" at bounding box center [588, 210] width 37 height 12
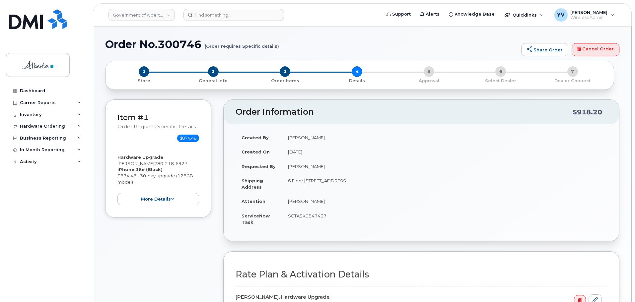
select select
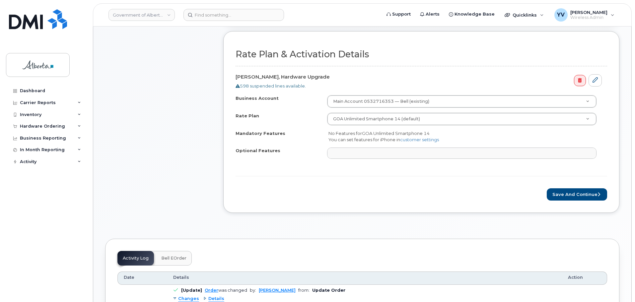
scroll to position [222, 0]
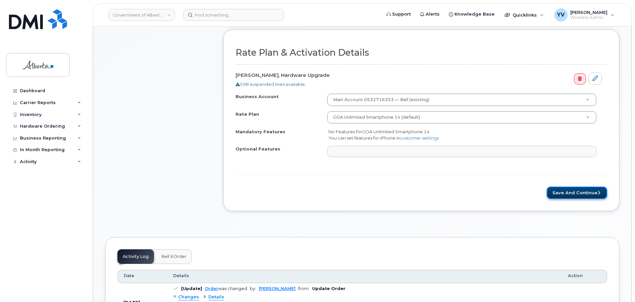
click at [578, 193] on button "Save and Continue" at bounding box center [577, 193] width 60 height 12
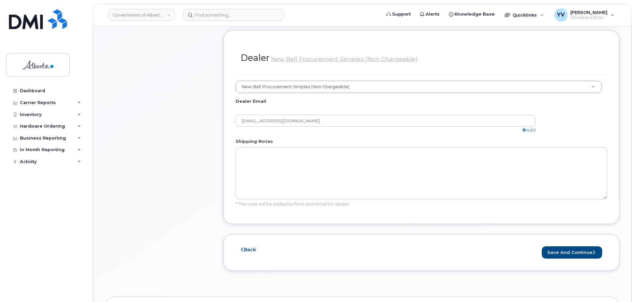
scroll to position [342, 0]
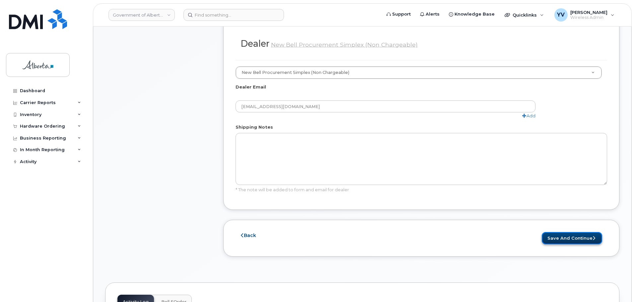
click at [563, 232] on button "Save and Continue" at bounding box center [572, 238] width 60 height 12
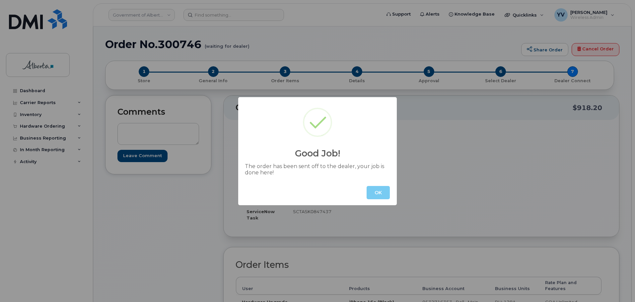
drag, startPoint x: 374, startPoint y: 191, endPoint x: 279, endPoint y: 115, distance: 121.3
click at [374, 190] on button "OK" at bounding box center [378, 192] width 23 height 13
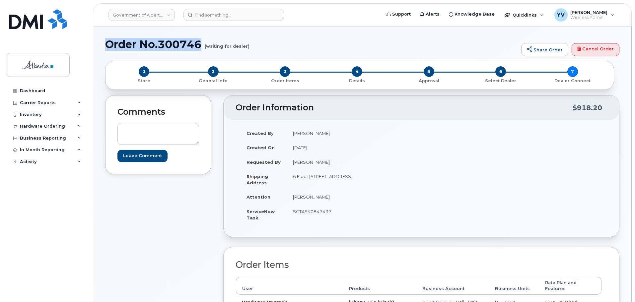
drag, startPoint x: 204, startPoint y: 44, endPoint x: 102, endPoint y: 50, distance: 101.7
copy h1 "Order No.300746"
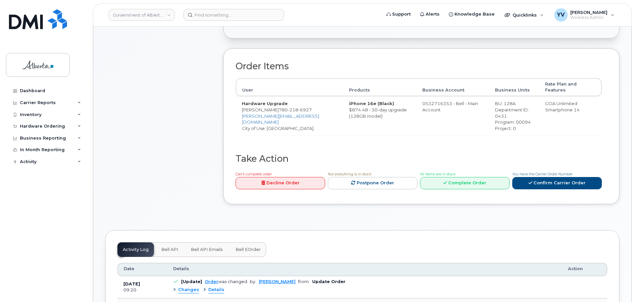
scroll to position [281, 0]
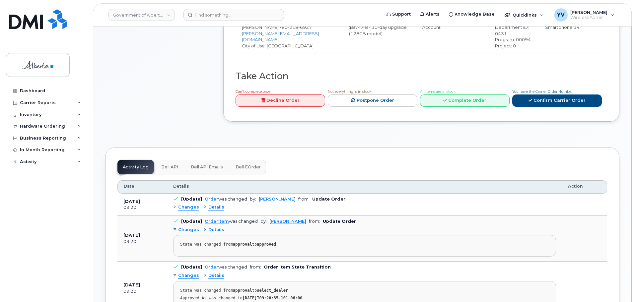
click at [165, 165] on span "Bell API" at bounding box center [169, 167] width 17 height 5
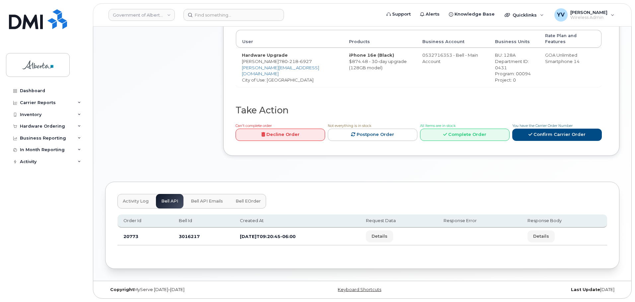
scroll to position [241, 0]
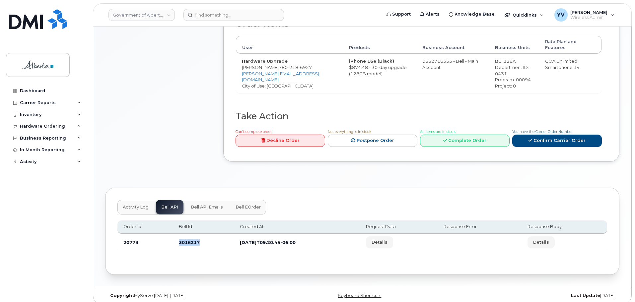
drag, startPoint x: 200, startPoint y: 237, endPoint x: 177, endPoint y: 238, distance: 23.2
click at [177, 238] on td "3016217" at bounding box center [203, 243] width 61 height 18
copy td "3016217"
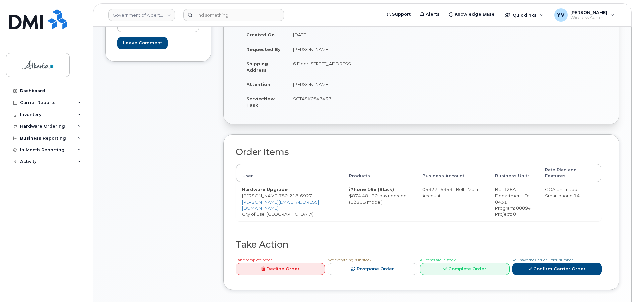
scroll to position [103, 0]
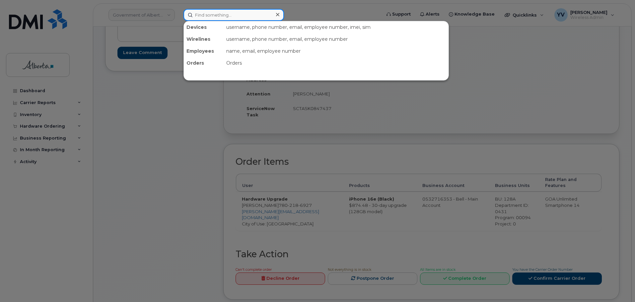
click at [203, 19] on input at bounding box center [233, 15] width 101 height 12
paste input "5875452673"
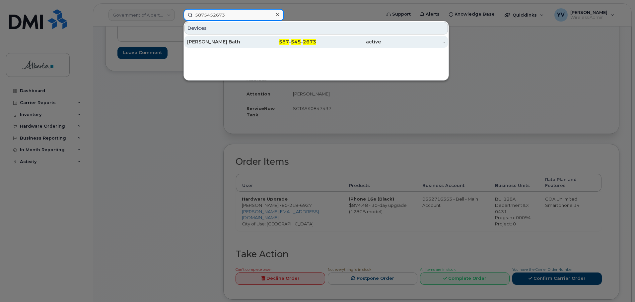
type input "5875452673"
click at [288, 42] on span "587" at bounding box center [284, 42] width 10 height 6
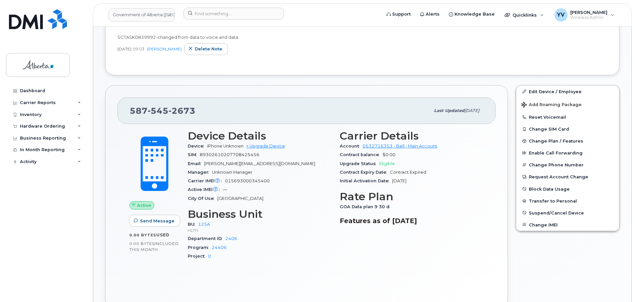
scroll to position [215, 0]
click at [537, 88] on link "Edit Device / Employee" at bounding box center [567, 91] width 103 height 12
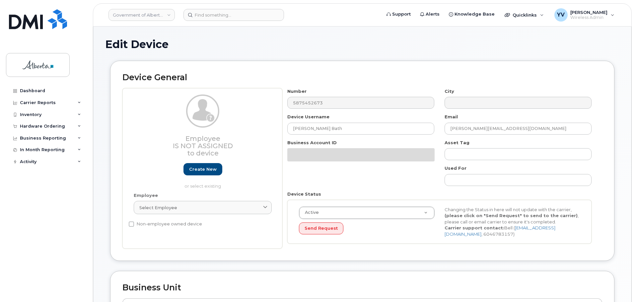
select select "4120335"
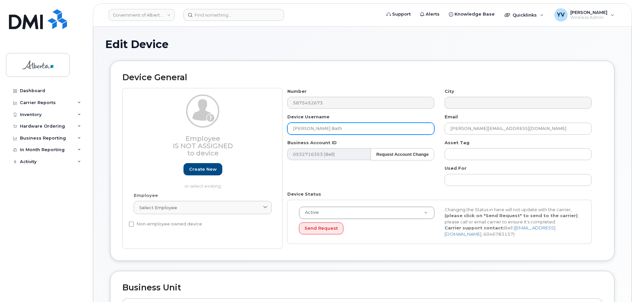
drag, startPoint x: 321, startPoint y: 129, endPoint x: 276, endPoint y: 135, distance: 44.5
click at [285, 131] on div "Device Username Mandip Bath" at bounding box center [360, 124] width 157 height 21
paste input "[PERSON_NAME]"
type input "[PERSON_NAME]"
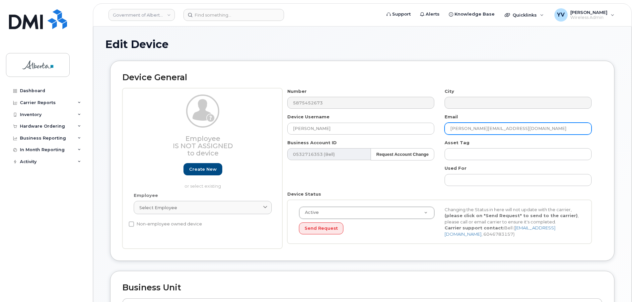
drag, startPoint x: 504, startPoint y: 128, endPoint x: 439, endPoint y: 131, distance: 65.1
click at [445, 128] on input "mandip.bath@gov.ab.ca" at bounding box center [518, 129] width 147 height 12
paste input "Kenzie.Housego"
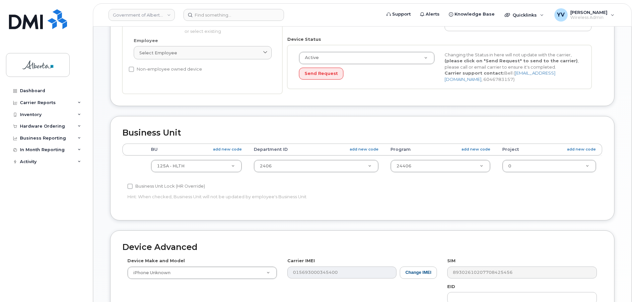
scroll to position [160, 0]
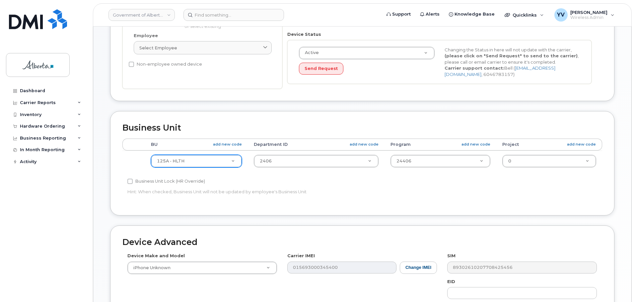
type input "[EMAIL_ADDRESS][DOMAIN_NAME]"
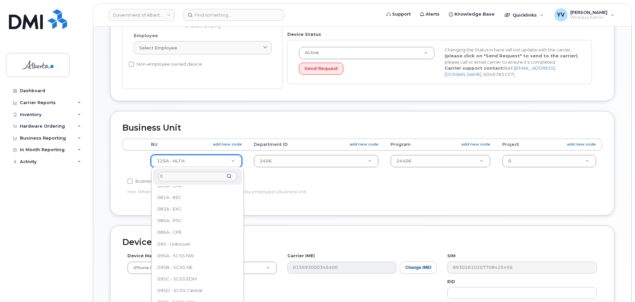
scroll to position [0, 0]
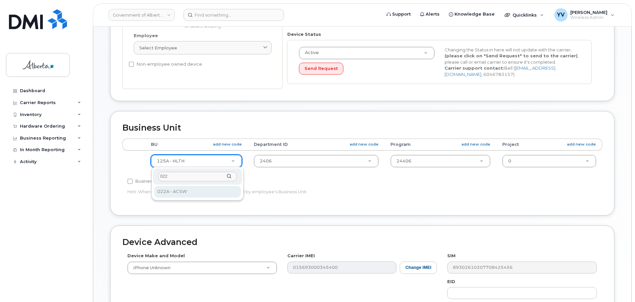
type input "022"
select select "4749739"
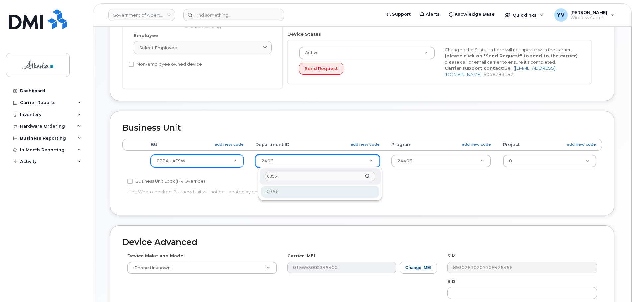
type input "0356"
type input "4752202"
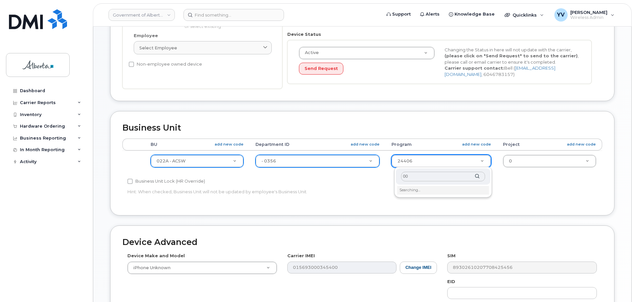
type input "0"
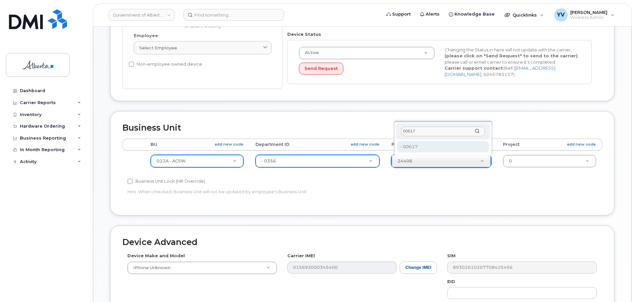
type input "00617"
type input "4753352"
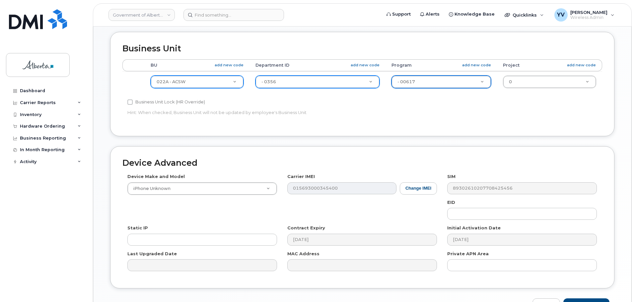
scroll to position [281, 0]
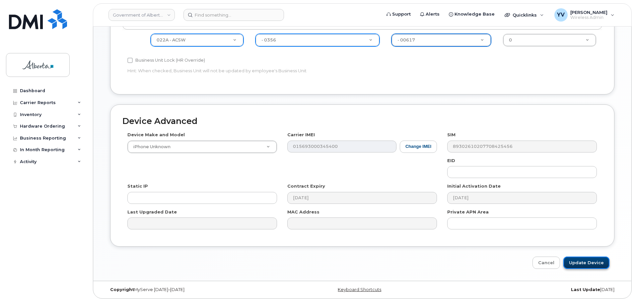
click at [581, 261] on input "Update Device" at bounding box center [586, 263] width 46 height 12
type input "Saving..."
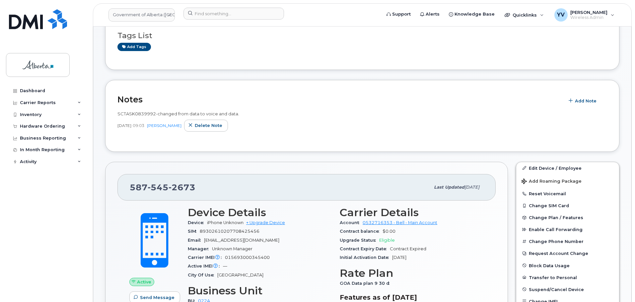
scroll to position [126, 0]
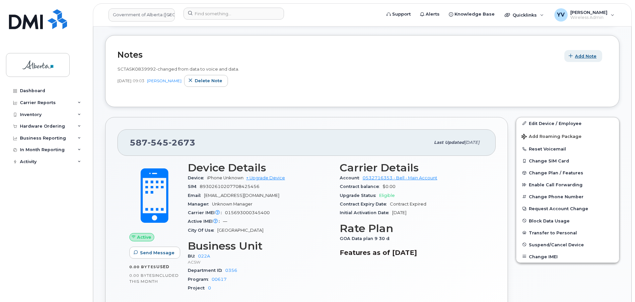
click at [586, 54] on span "Add Note" at bounding box center [586, 56] width 22 height 6
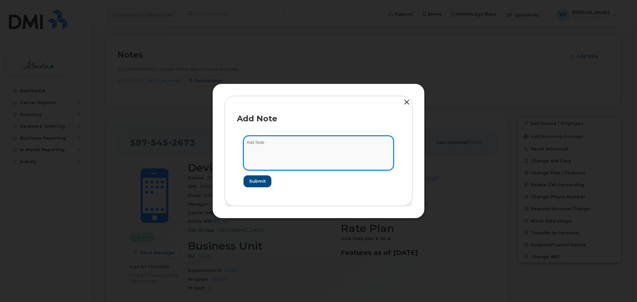
click at [264, 147] on textarea at bounding box center [319, 153] width 150 height 34
paste textarea "SCTASK0839992 5875452673 DO NOT DELETE - BEING REASSIGNED to [PERSON_NAME]. Pre…"
type textarea "SCTASK0839992 5875452673 DO NOT DELETE - BEING REASSIGNED to [PERSON_NAME]. Pre…"
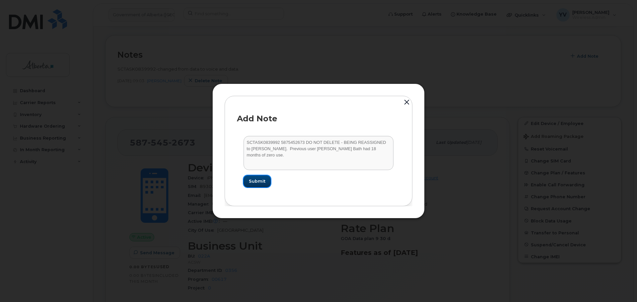
click at [261, 179] on span "Submit" at bounding box center [257, 181] width 17 height 6
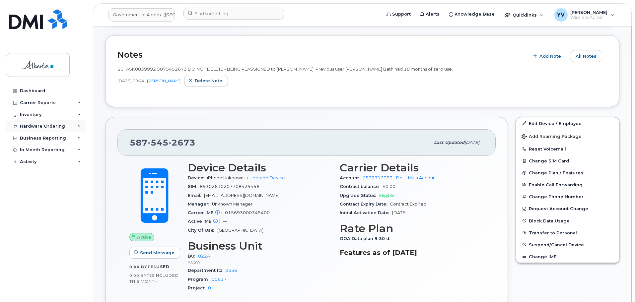
click at [33, 123] on div "Hardware Ordering" at bounding box center [46, 126] width 80 height 12
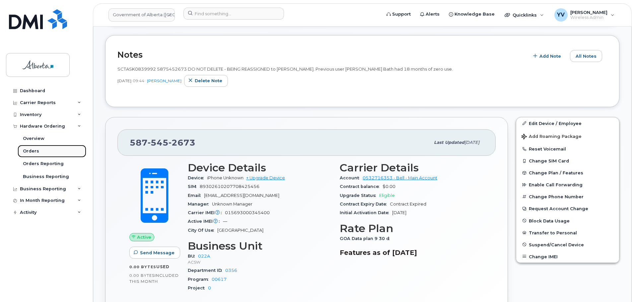
click at [33, 148] on link "Orders" at bounding box center [52, 151] width 69 height 13
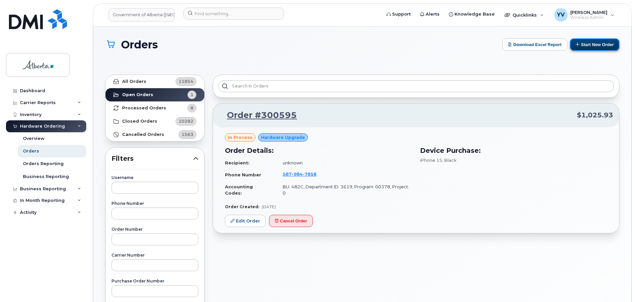
click at [593, 41] on button "Start New Order" at bounding box center [594, 44] width 49 height 12
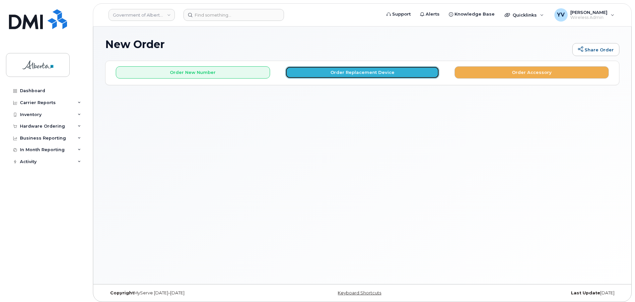
click at [357, 73] on button "Order Replacement Device" at bounding box center [362, 72] width 154 height 12
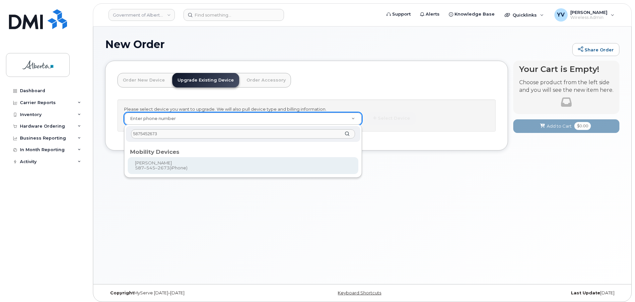
type input "5875452673"
type input "998128"
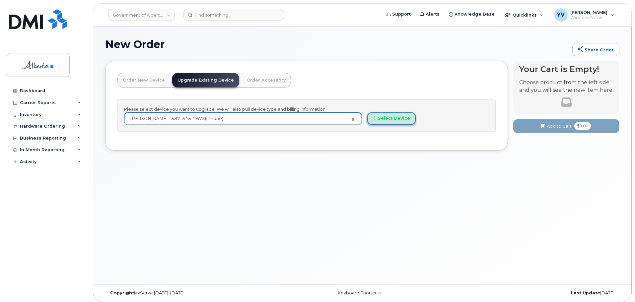
click at [393, 114] on button "Select Device" at bounding box center [391, 118] width 48 height 12
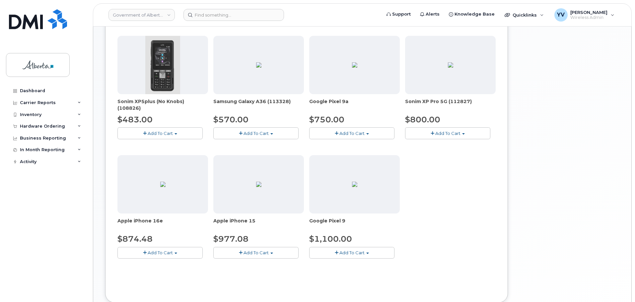
scroll to position [223, 0]
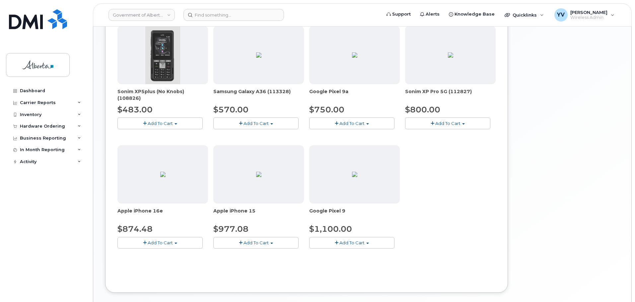
click at [176, 243] on span "button" at bounding box center [176, 243] width 3 height 1
click at [174, 264] on link "$874.48 - 30-day upgrade (128GB model)" at bounding box center [172, 263] width 106 height 8
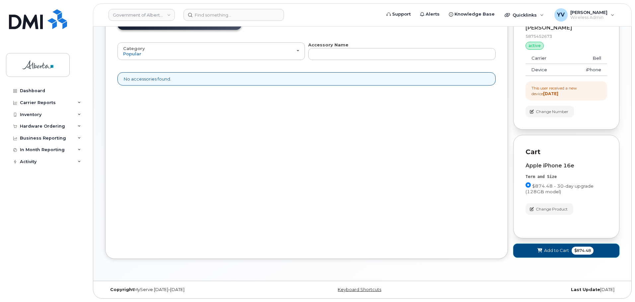
click at [557, 246] on button "Add to Cart $874.48" at bounding box center [566, 251] width 106 height 14
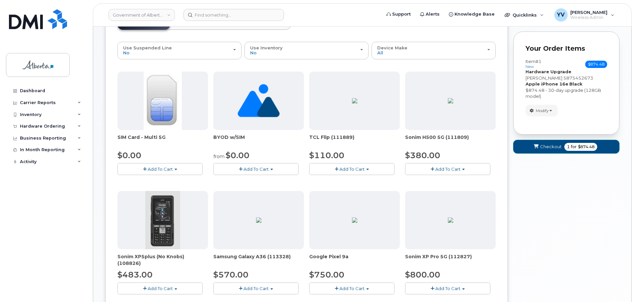
click at [552, 147] on span "Checkout" at bounding box center [551, 147] width 22 height 6
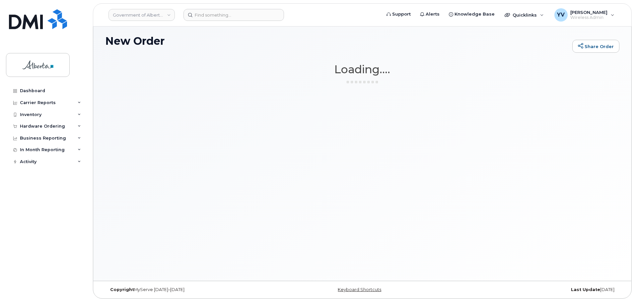
scroll to position [3, 0]
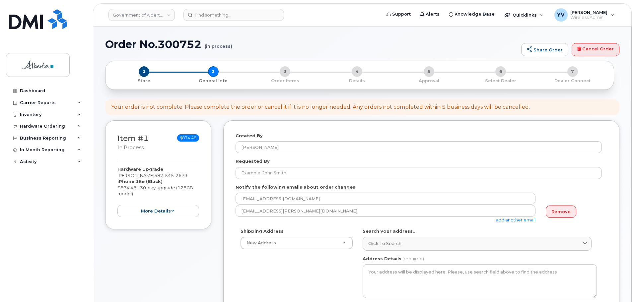
select select
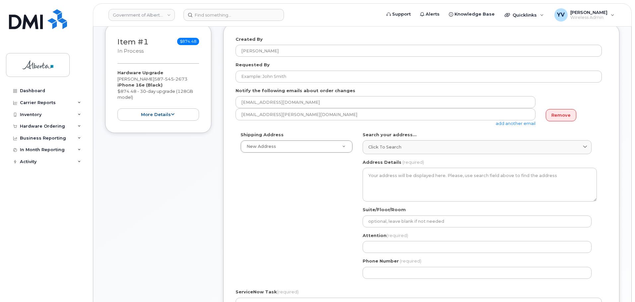
scroll to position [84, 0]
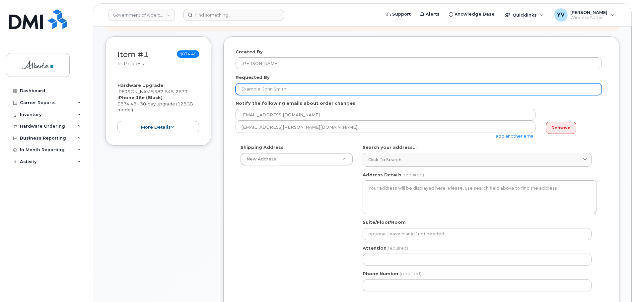
click at [252, 89] on input "Requested By" at bounding box center [419, 89] width 366 height 12
paste input "[PERSON_NAME]"
type input "[PERSON_NAME]"
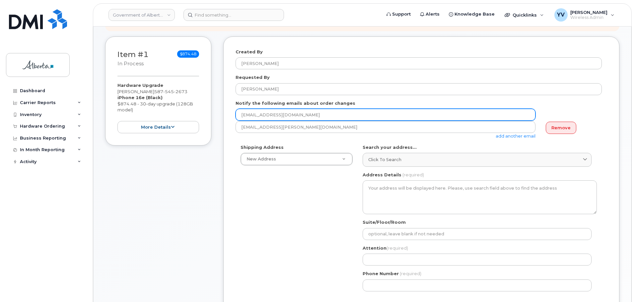
drag, startPoint x: 305, startPoint y: 115, endPoint x: 229, endPoint y: 113, distance: 76.0
click at [229, 113] on div "Created By [PERSON_NAME] Requested By [PERSON_NAME] Notify the following emails…" at bounding box center [421, 232] width 396 height 393
paste input "ara.Annett"
type input "[EMAIL_ADDRESS][DOMAIN_NAME]"
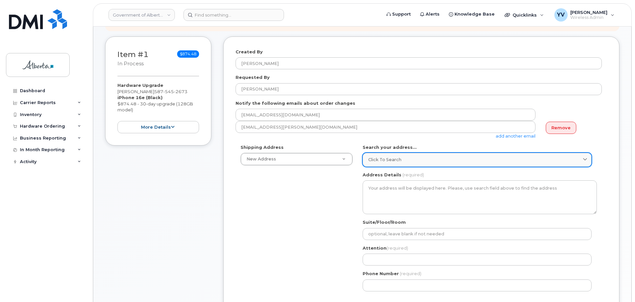
click at [389, 157] on span "Click to search" at bounding box center [384, 160] width 33 height 6
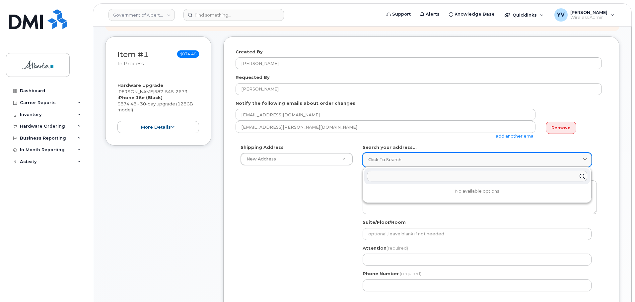
paste input "[STREET_ADDRESS]"
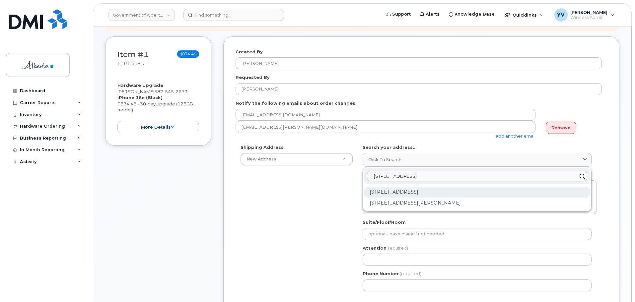
type input "[STREET_ADDRESS]"
click at [428, 190] on div "[STREET_ADDRESS]" at bounding box center [477, 192] width 226 height 11
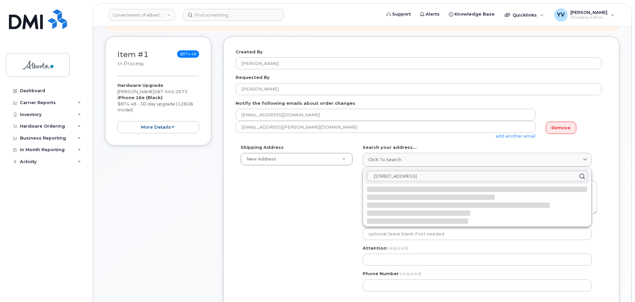
select select
type textarea "[STREET_ADDRESS]"
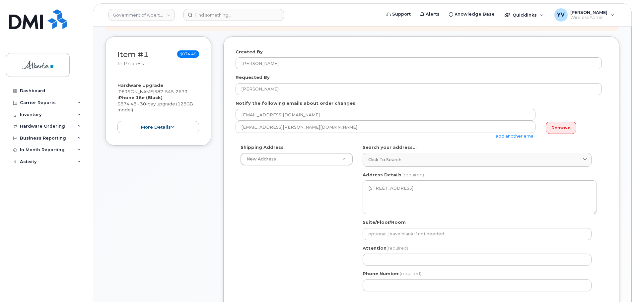
click at [318, 193] on div "Shipping Address New Address New Address [STREET_ADDRESS][GEOGRAPHIC_DATA][PERS…" at bounding box center [419, 220] width 366 height 152
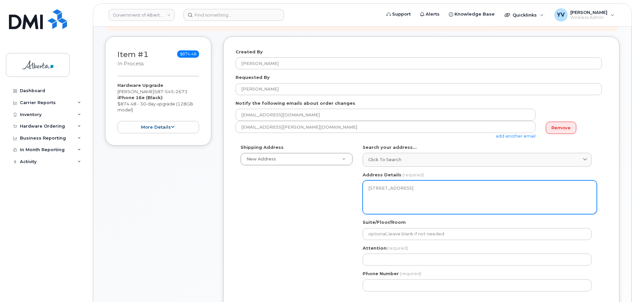
drag, startPoint x: 413, startPoint y: 188, endPoint x: 366, endPoint y: 188, distance: 47.1
click at [366, 188] on textarea "[STREET_ADDRESS]" at bounding box center [480, 197] width 234 height 34
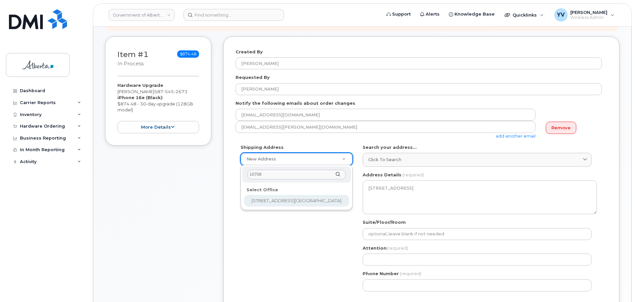
type input "10708"
select select
type textarea "[STREET_ADDRESS]"
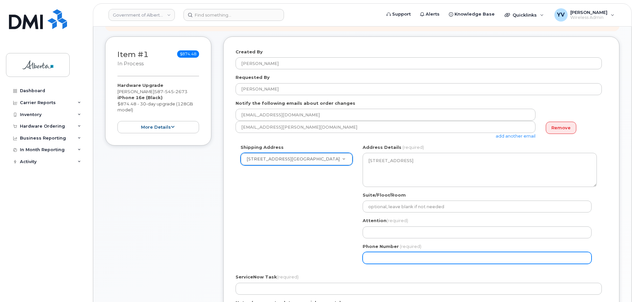
click at [374, 259] on input "Phone Number" at bounding box center [477, 258] width 229 height 12
paste input "7806443926"
select select
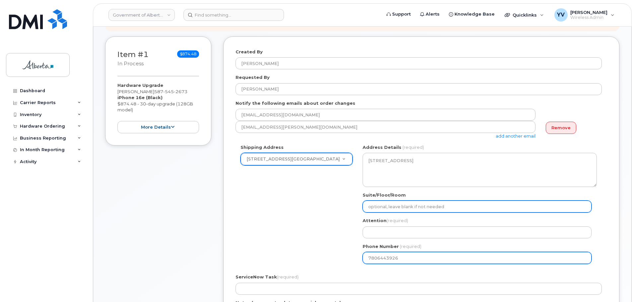
type input "7806443926"
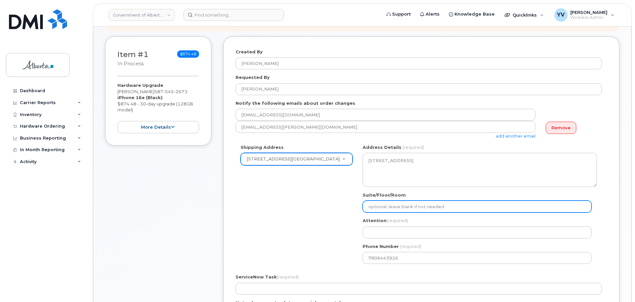
click at [377, 202] on input "Suite/Floor/Room" at bounding box center [477, 207] width 229 height 12
type input "Main Floor"
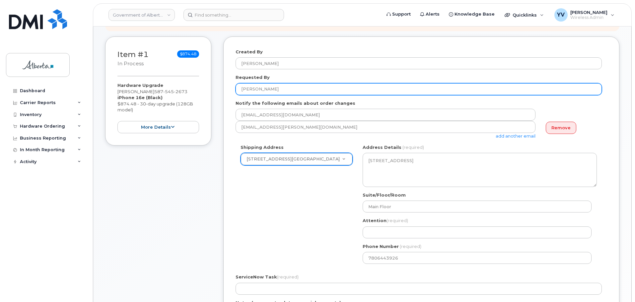
drag, startPoint x: 272, startPoint y: 89, endPoint x: 241, endPoint y: 93, distance: 32.1
click at [241, 93] on input "[PERSON_NAME]" at bounding box center [419, 89] width 366 height 12
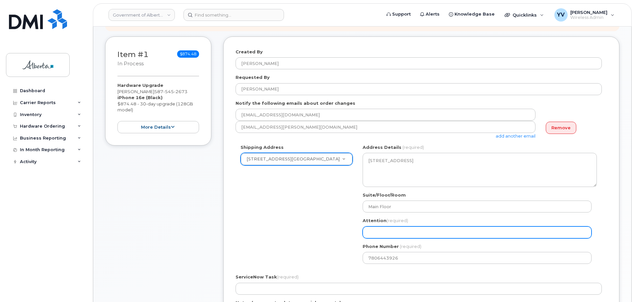
click at [373, 230] on input "Attention (required)" at bounding box center [477, 233] width 229 height 12
paste input "[PERSON_NAME]"
select select
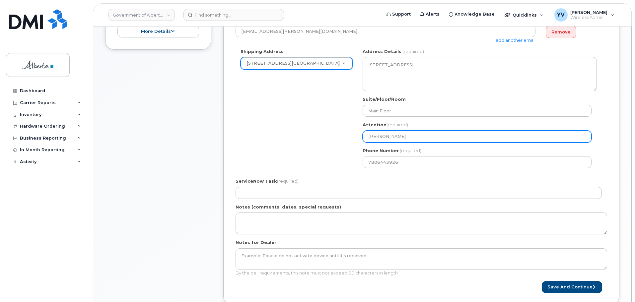
scroll to position [181, 0]
type input "[PERSON_NAME]"
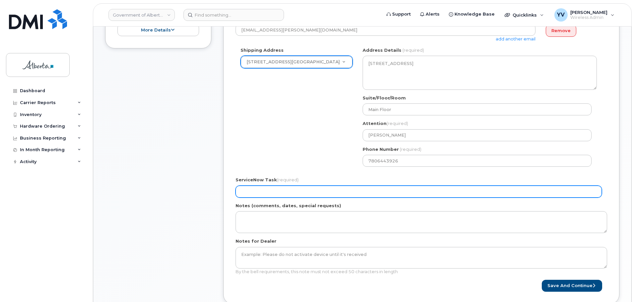
click at [245, 193] on input "ServiceNow Task (required)" at bounding box center [419, 192] width 366 height 12
paste input "SCTASK0839992"
type input "SCTASK0839992"
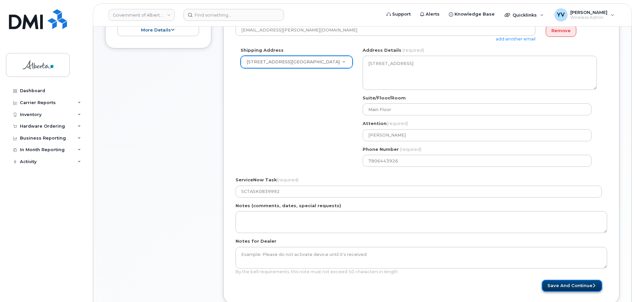
click at [571, 284] on button "Save and Continue" at bounding box center [572, 286] width 60 height 12
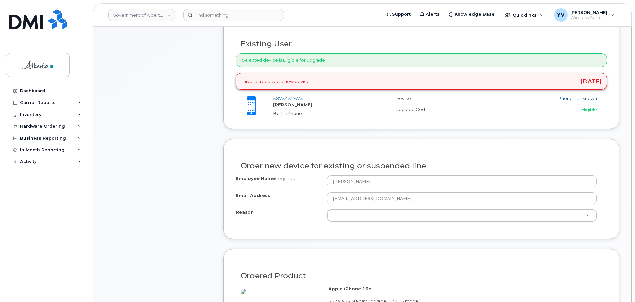
scroll to position [306, 0]
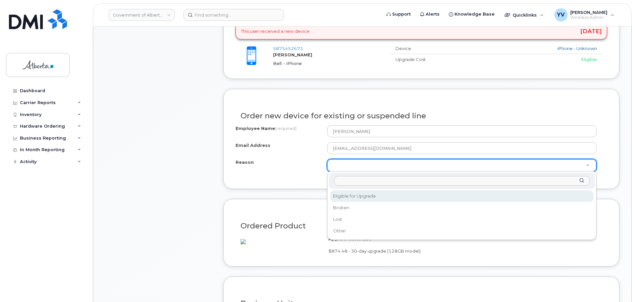
select select "eligible_for_upgrade"
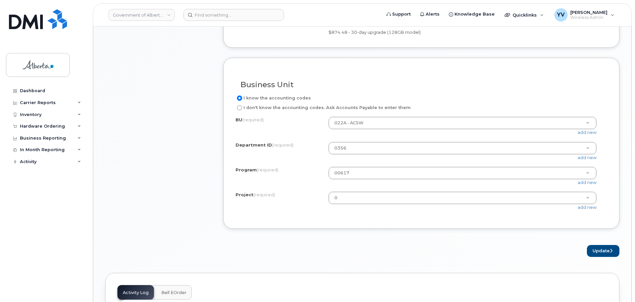
scroll to position [526, 0]
click at [603, 256] on button "Update" at bounding box center [603, 250] width 33 height 12
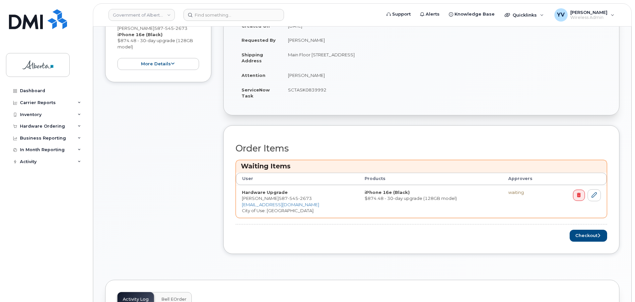
scroll to position [180, 0]
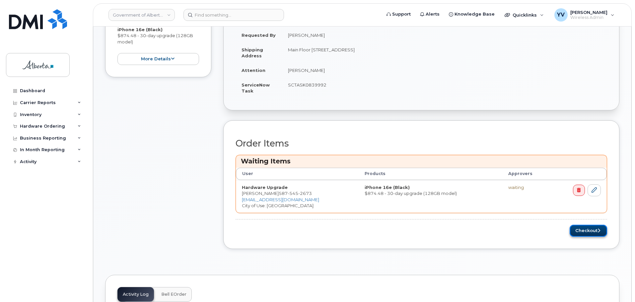
click at [586, 229] on button "Checkout" at bounding box center [588, 231] width 37 height 12
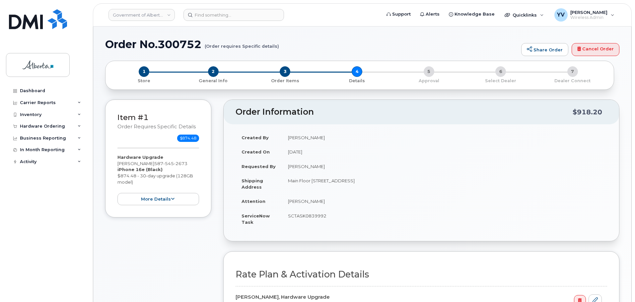
select select
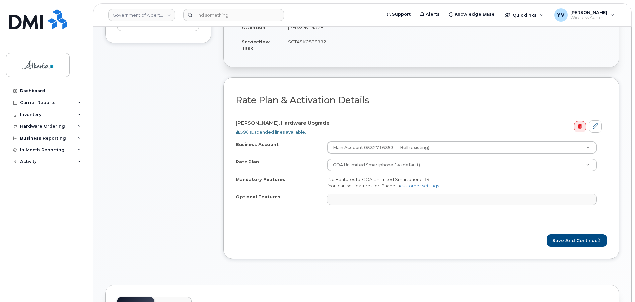
scroll to position [221, 0]
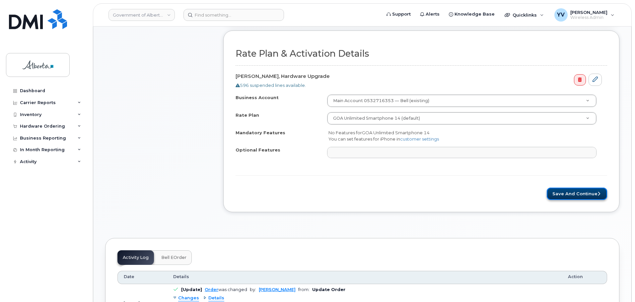
click at [573, 194] on button "Save and Continue" at bounding box center [577, 194] width 60 height 12
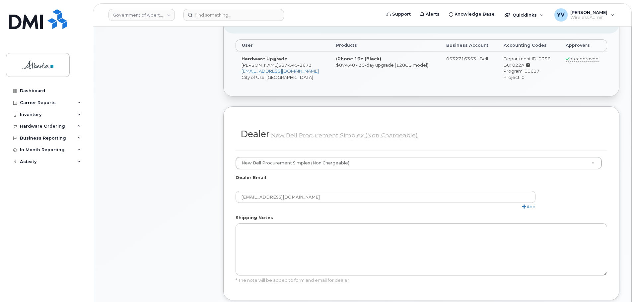
scroll to position [362, 0]
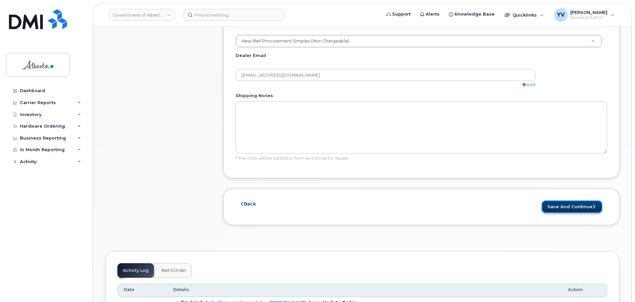
click at [576, 207] on button "Save and Continue" at bounding box center [572, 207] width 60 height 12
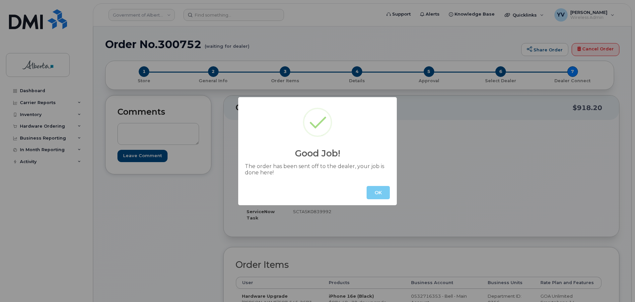
click at [377, 191] on button "OK" at bounding box center [378, 192] width 23 height 13
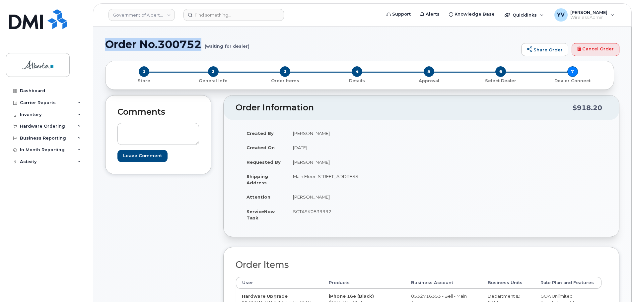
drag, startPoint x: 204, startPoint y: 43, endPoint x: 106, endPoint y: 43, distance: 97.9
click at [106, 43] on h1 "Order No.300752 (waiting for dealer)" at bounding box center [311, 44] width 413 height 12
copy h1 "Order No.300752"
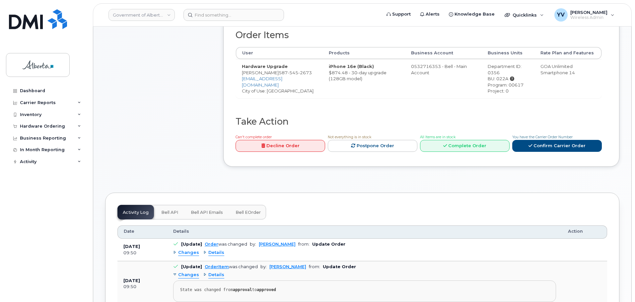
scroll to position [235, 0]
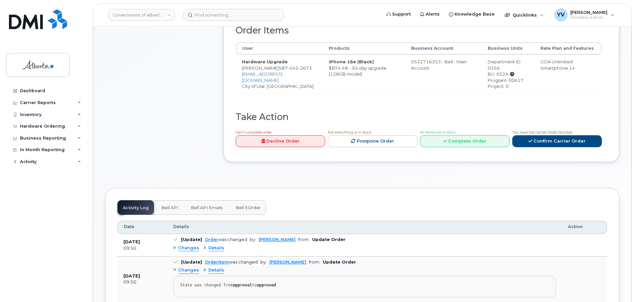
click at [168, 207] on span "Bell API" at bounding box center [169, 207] width 17 height 5
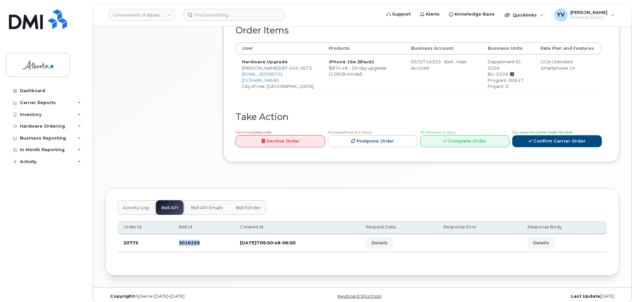
drag, startPoint x: 201, startPoint y: 245, endPoint x: 176, endPoint y: 245, distance: 25.2
click at [176, 245] on td "3016259" at bounding box center [203, 244] width 61 height 18
copy td "3016259"
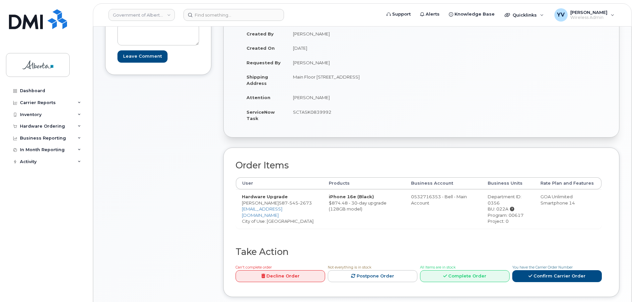
scroll to position [87, 0]
